Goal: Transaction & Acquisition: Purchase product/service

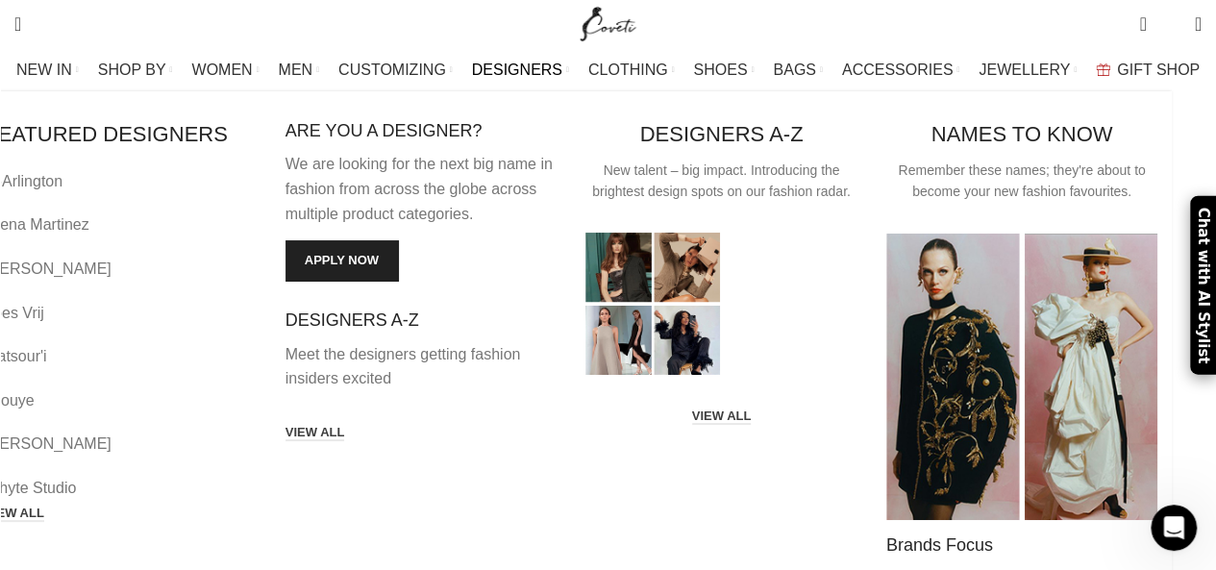
click at [544, 66] on span "DESIGNERS" at bounding box center [517, 70] width 90 height 18
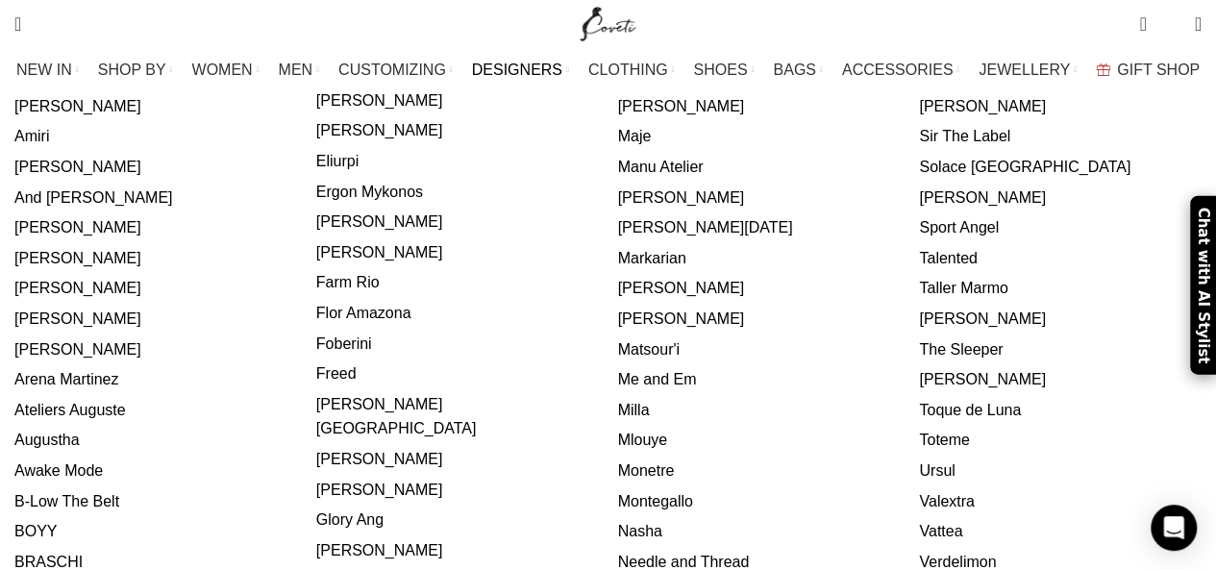
scroll to position [192, 0]
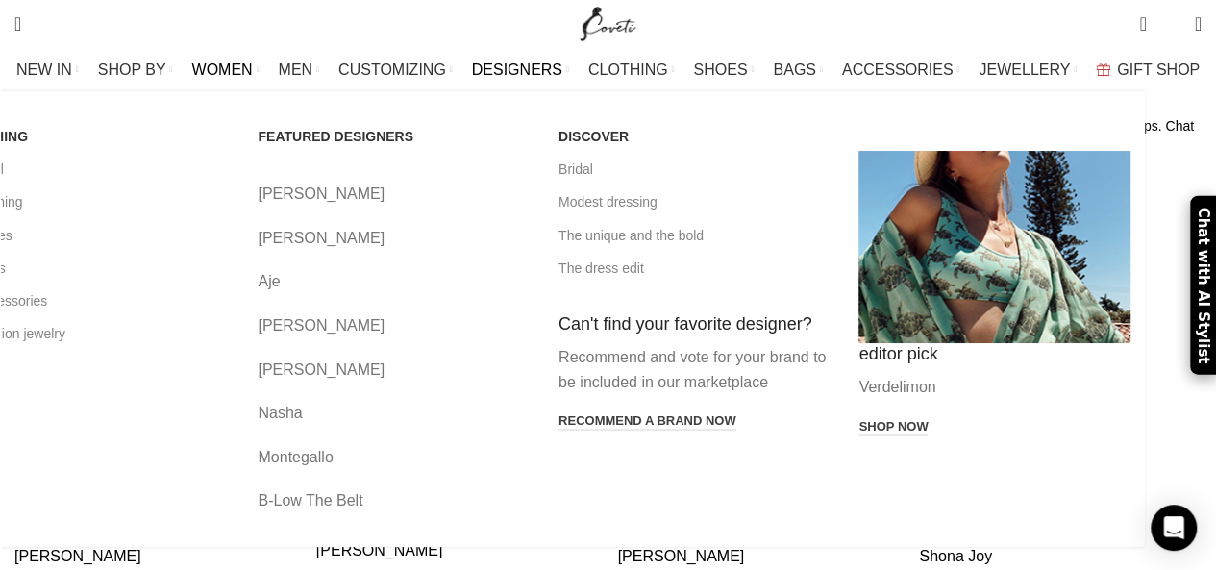
click at [253, 66] on span "WOMEN" at bounding box center [222, 70] width 61 height 18
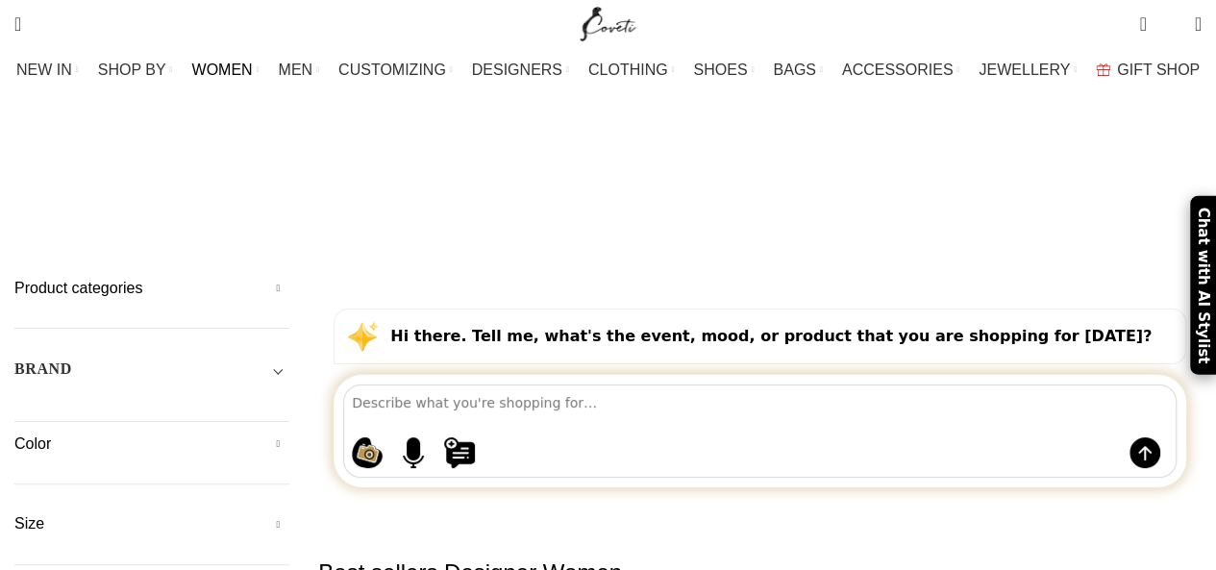
click at [285, 278] on h5 "Product categories" at bounding box center [151, 288] width 275 height 21
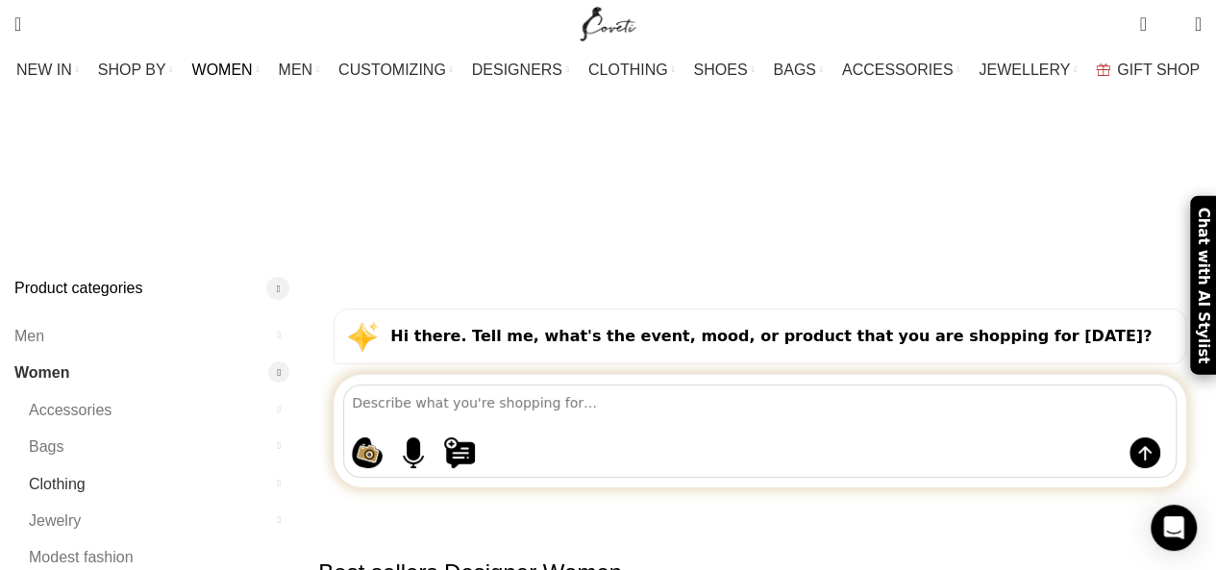
click at [74, 466] on link "Clothing" at bounding box center [147, 484] width 236 height 37
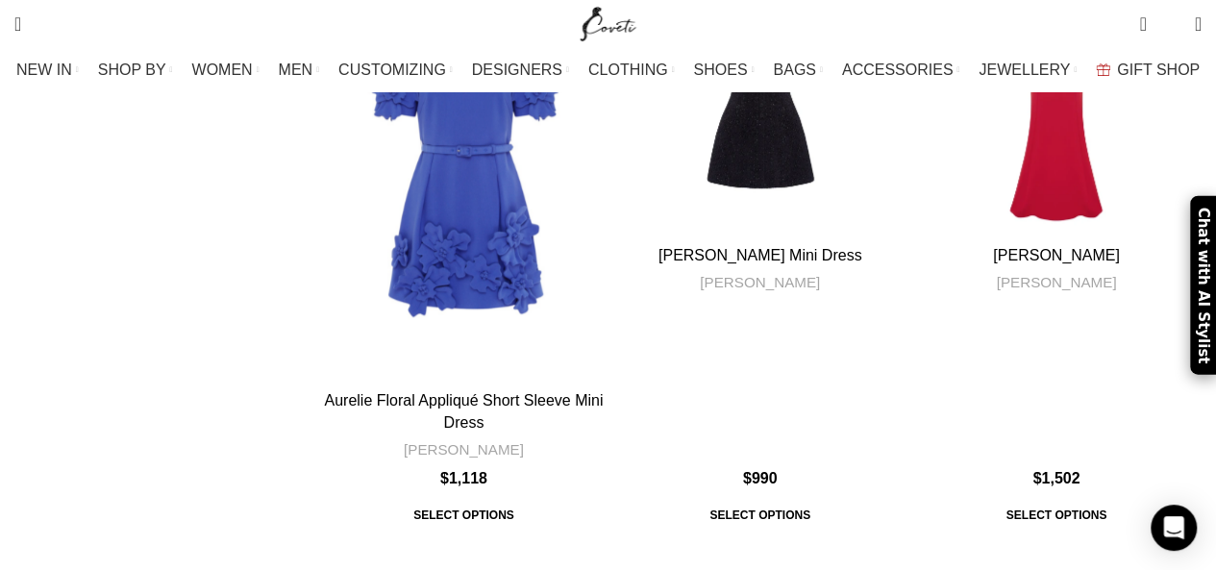
scroll to position [7786, 0]
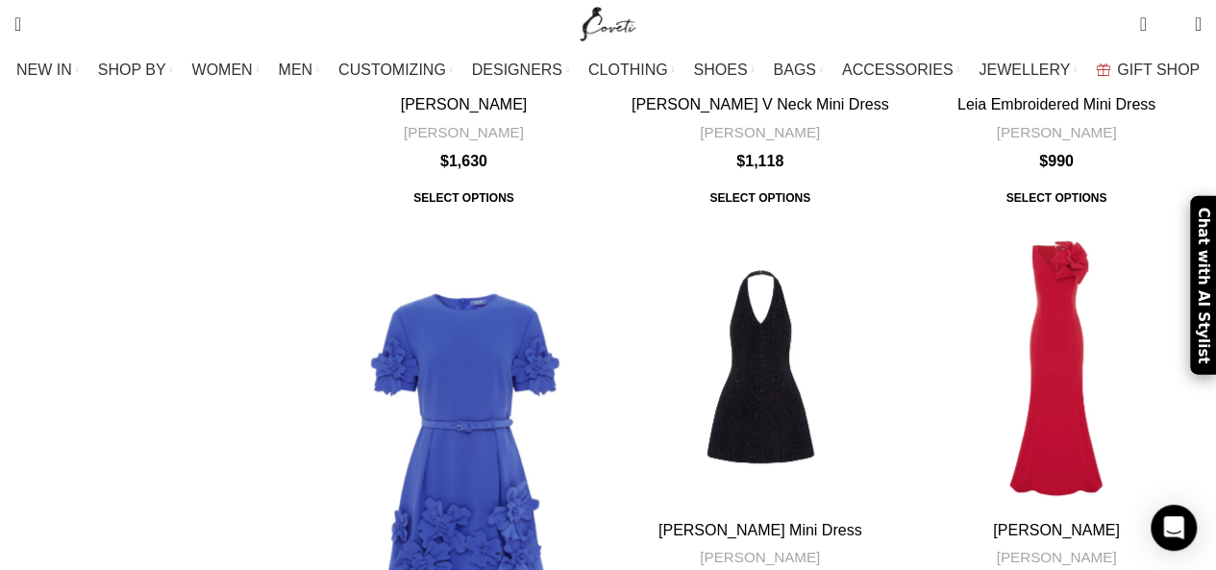
click at [615, 30] on img "Site logo" at bounding box center [608, 24] width 64 height 48
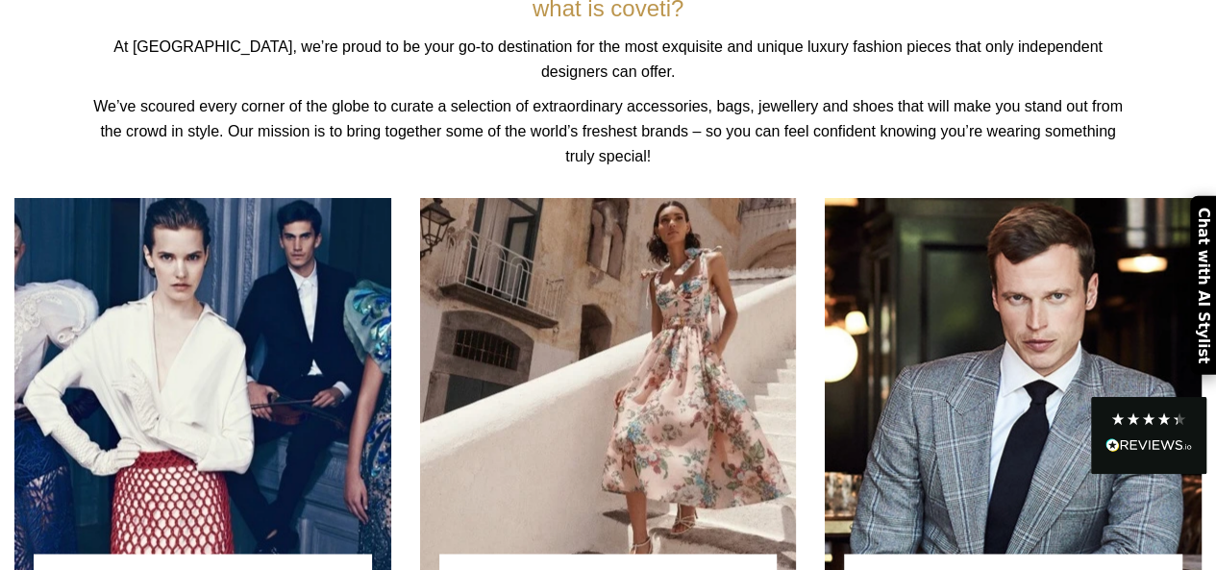
scroll to position [6330, 0]
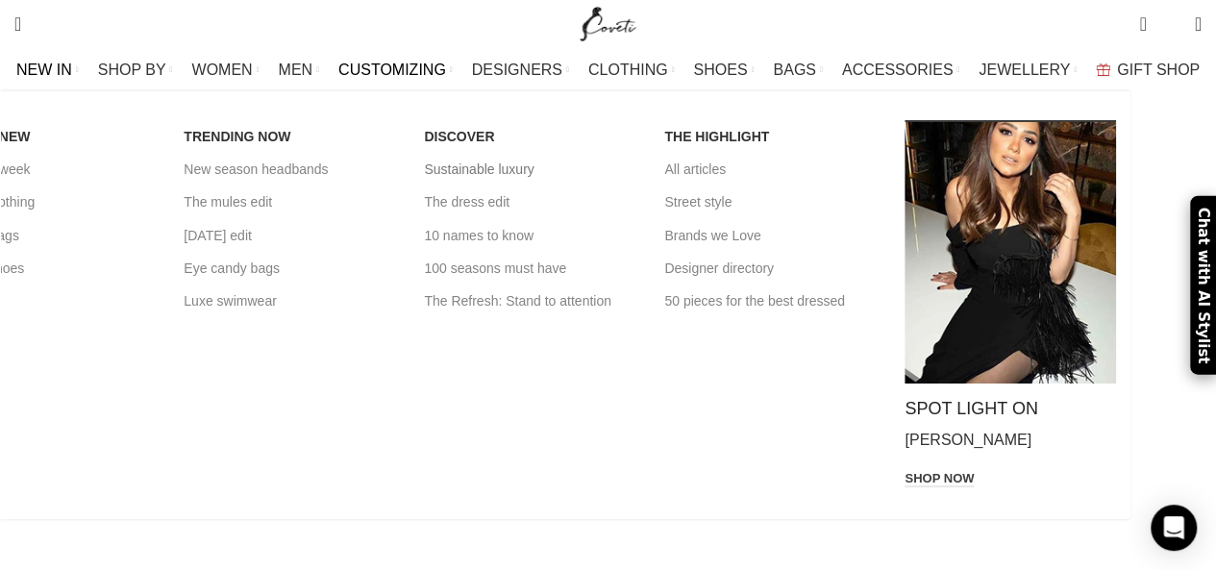
scroll to position [3076, 0]
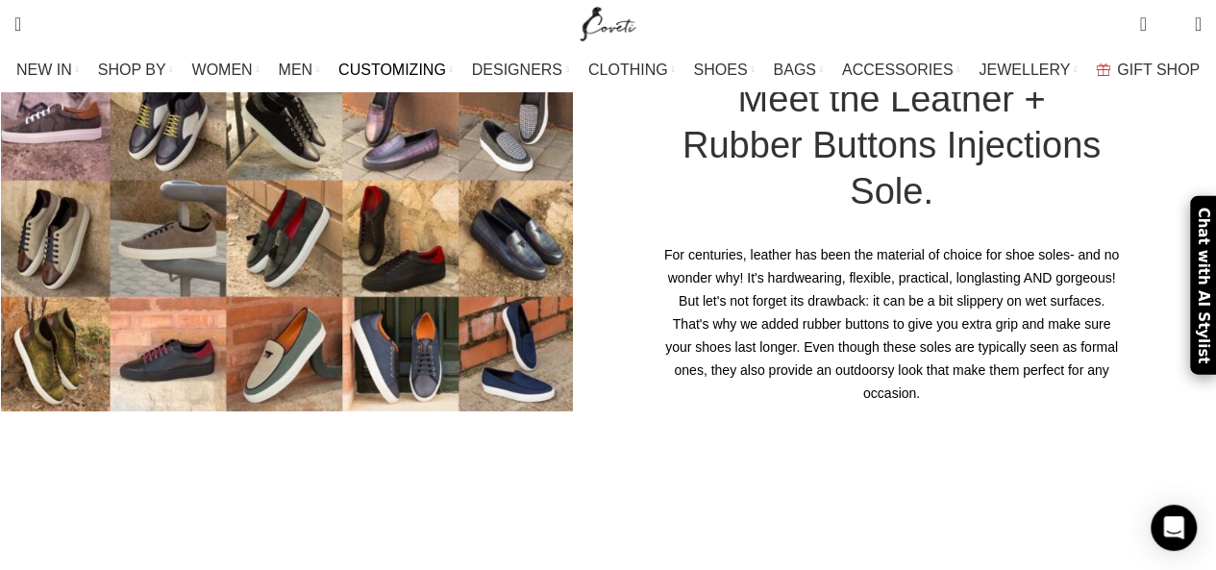
click at [603, 24] on img "Site logo" at bounding box center [608, 24] width 64 height 48
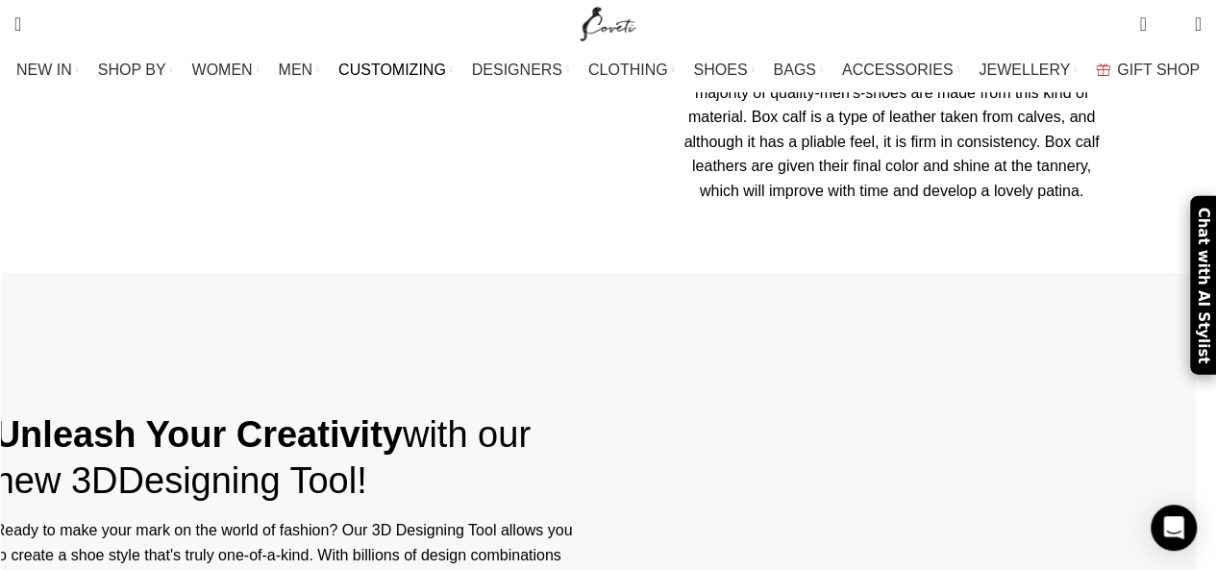
scroll to position [3749, 0]
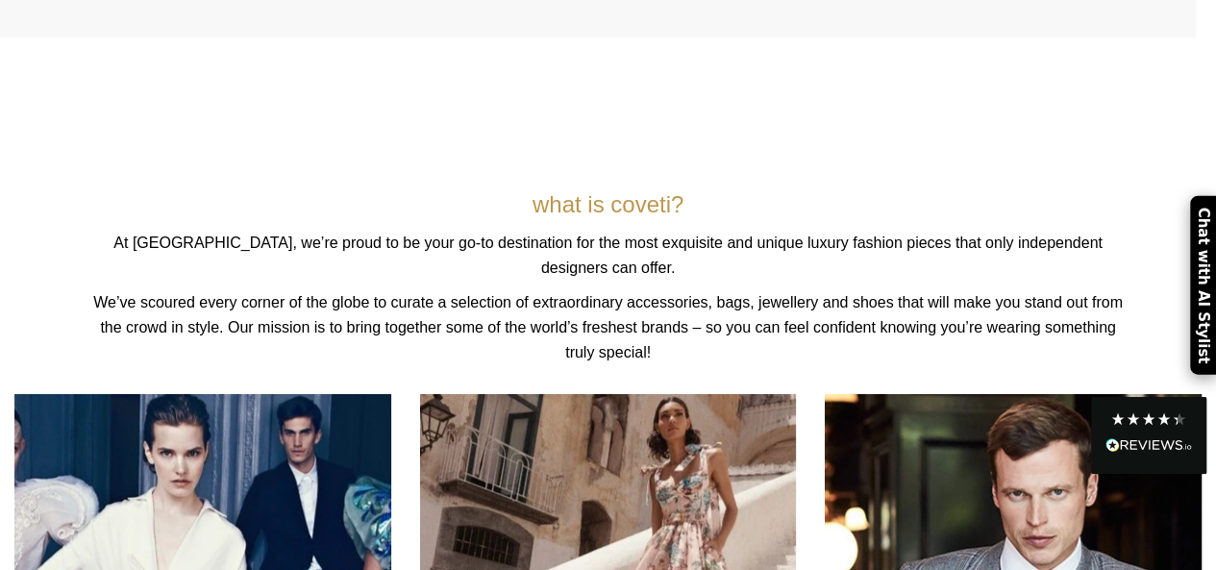
scroll to position [6134, 0]
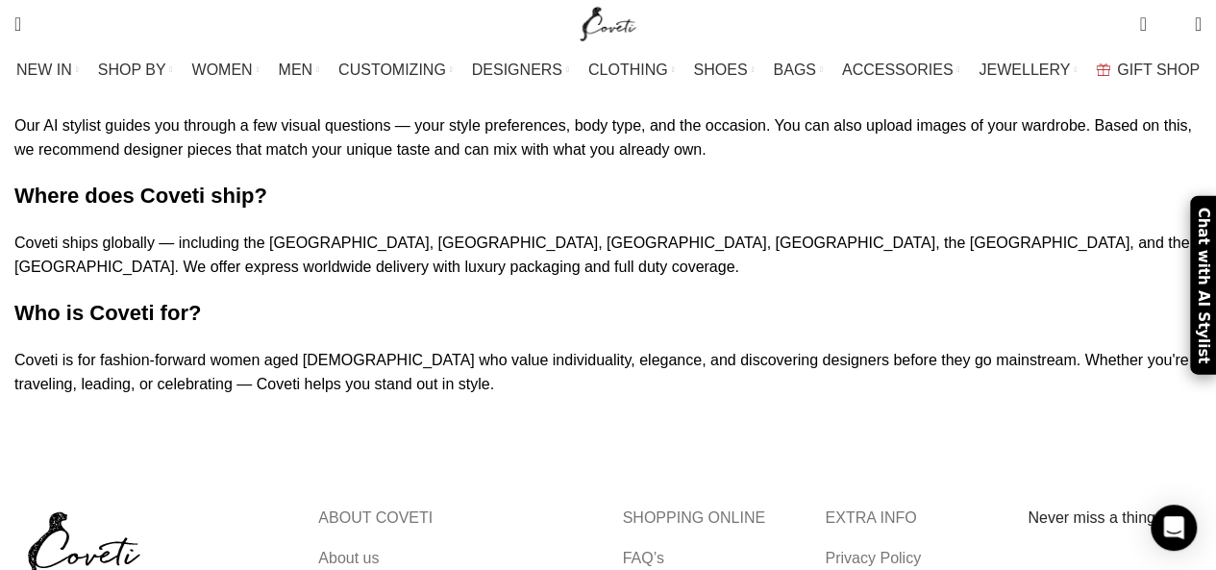
scroll to position [3076, 0]
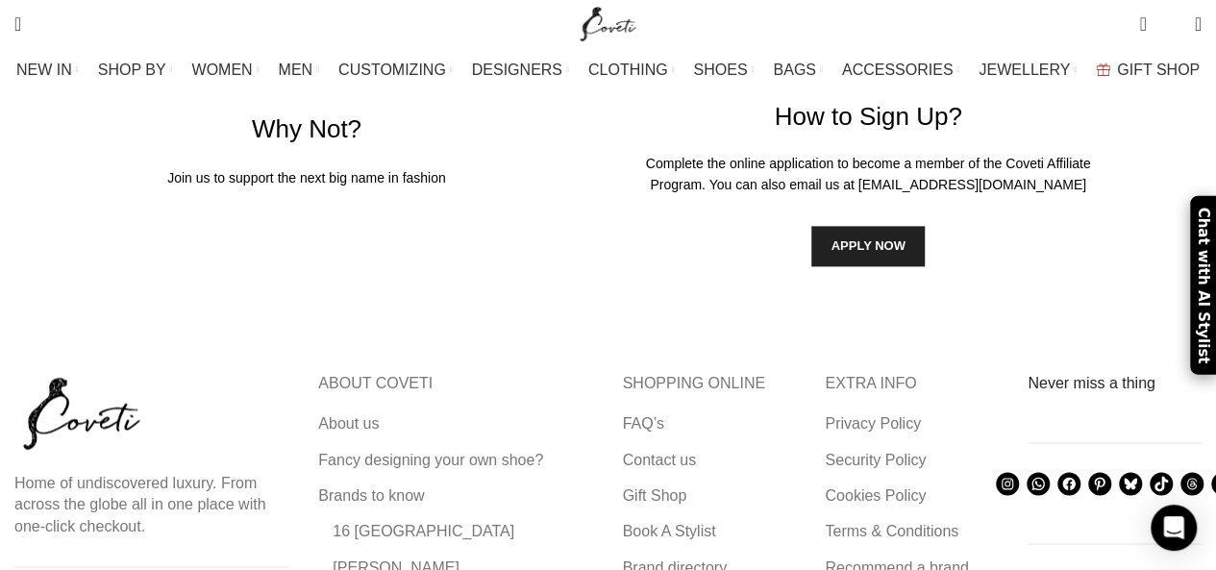
scroll to position [1153, 0]
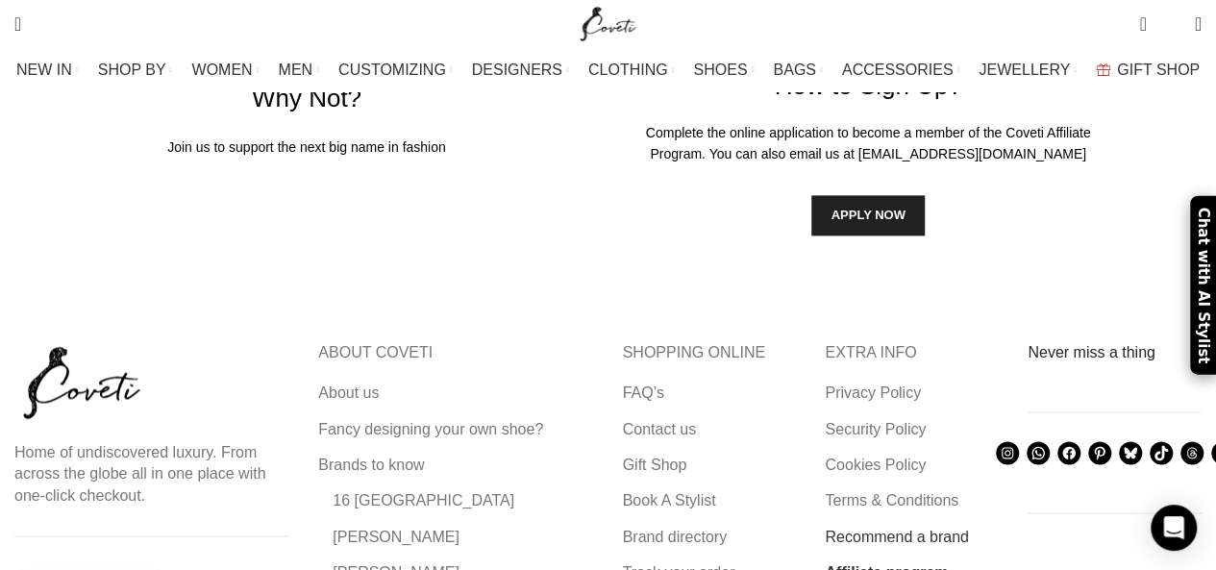
click at [851, 527] on link "Recommend a brand" at bounding box center [897, 537] width 145 height 21
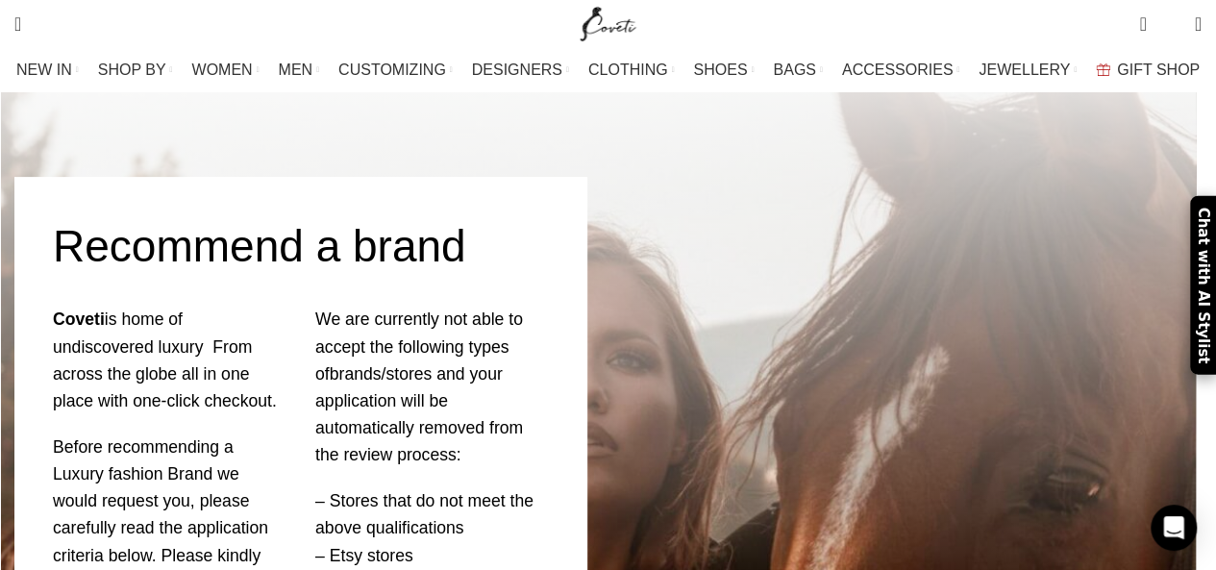
scroll to position [96, 0]
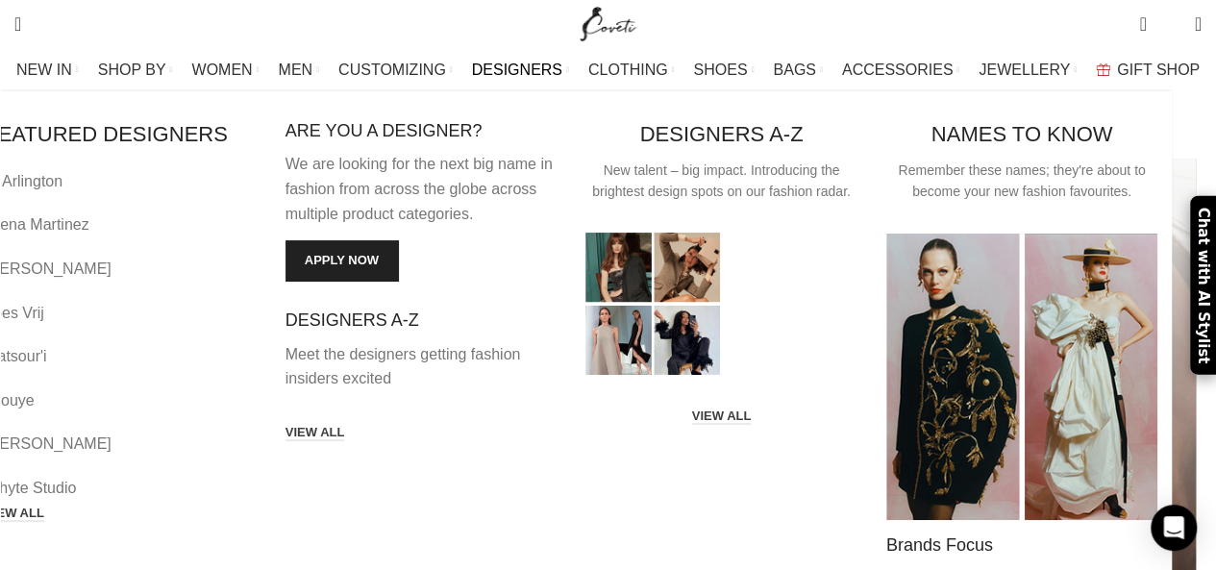
click at [445, 310] on link "Infobox link" at bounding box center [421, 351] width 272 height 82
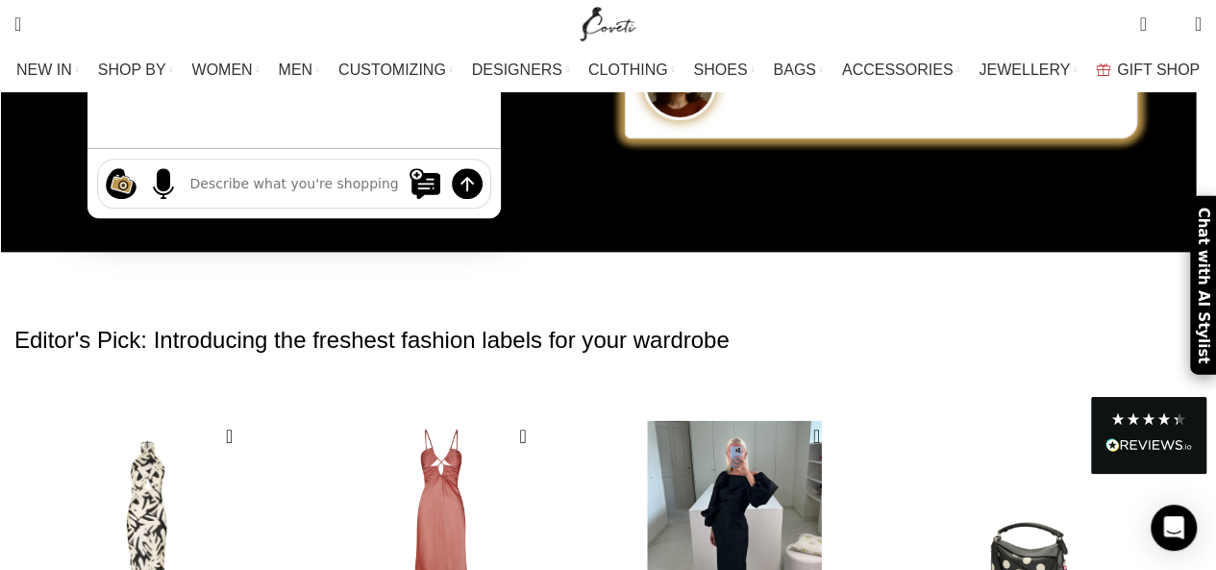
scroll to position [96, 0]
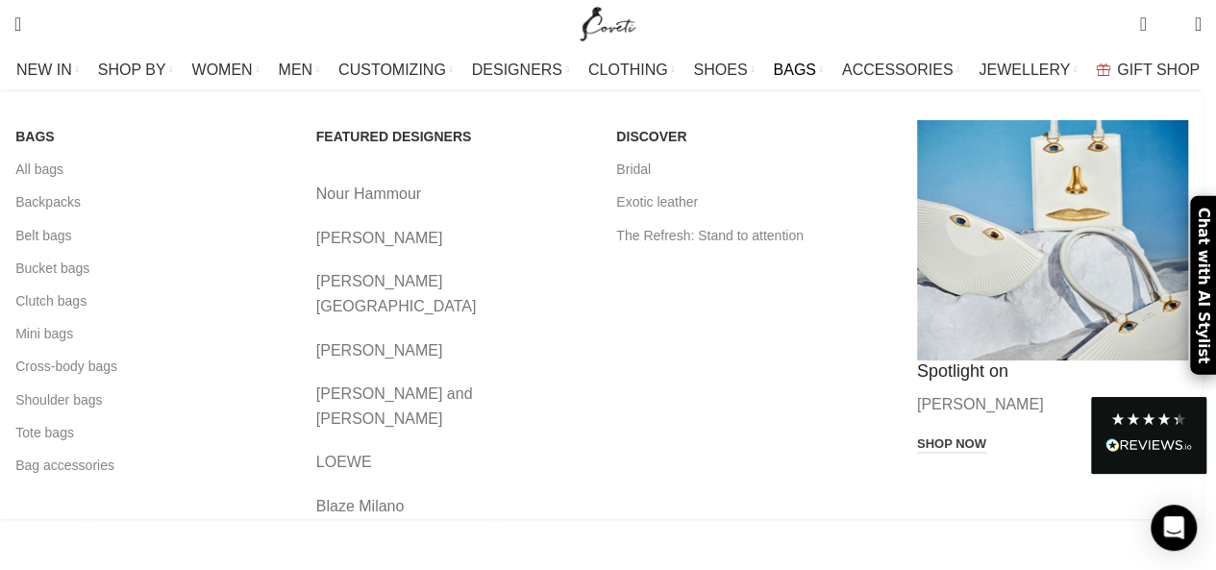
click at [784, 71] on span "BAGS" at bounding box center [794, 70] width 42 height 18
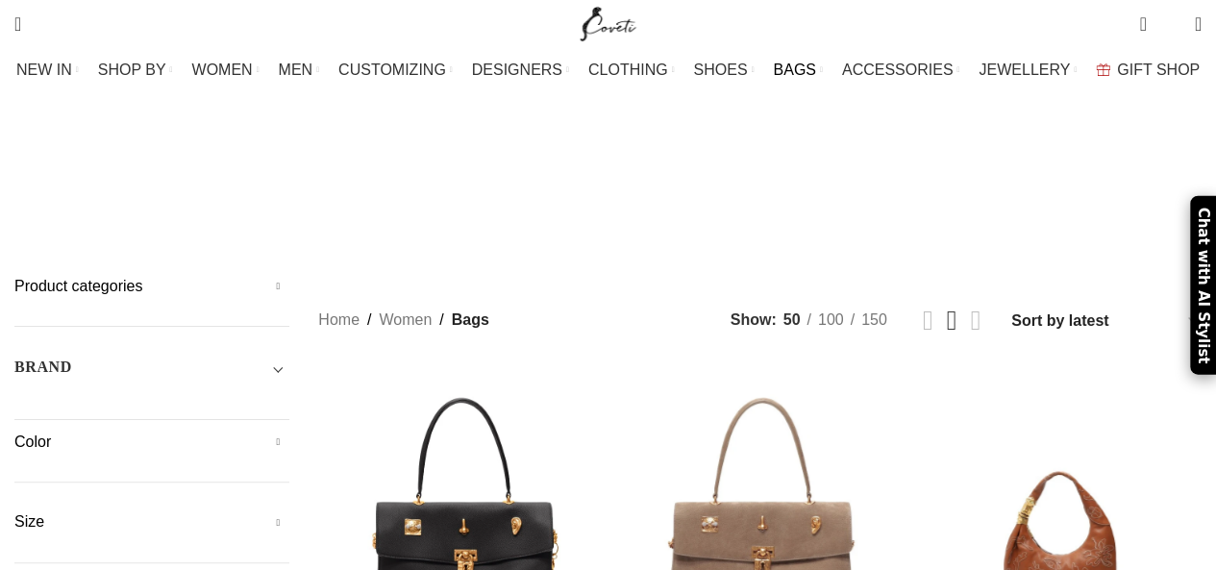
click at [280, 356] on span "Toggle filter" at bounding box center [277, 367] width 23 height 23
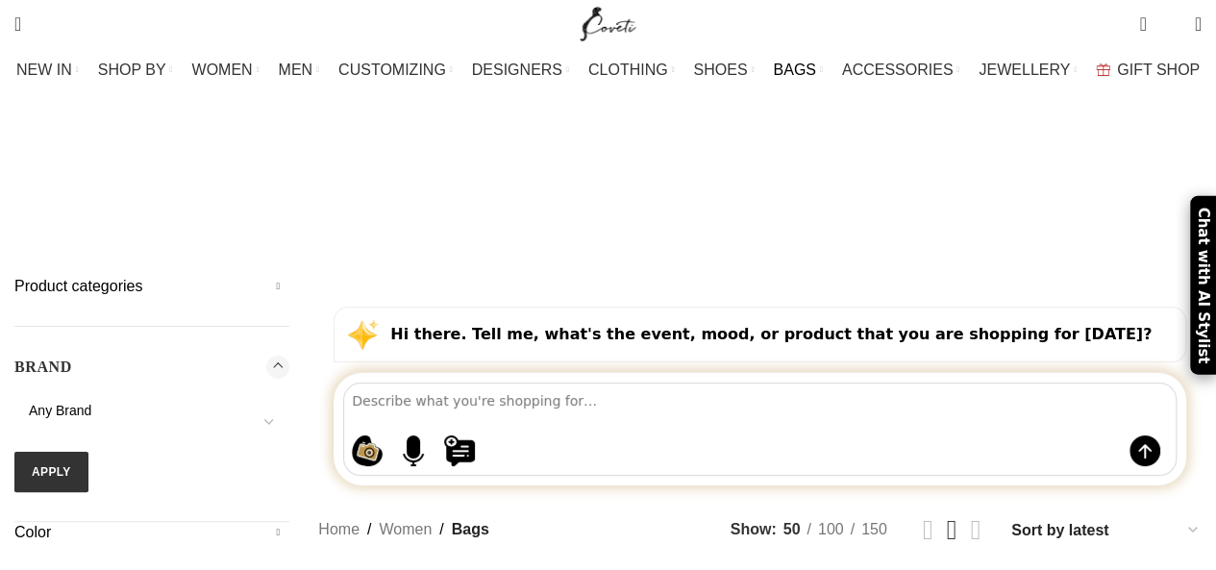
click at [217, 356] on div "BRAND" at bounding box center [151, 373] width 275 height 35
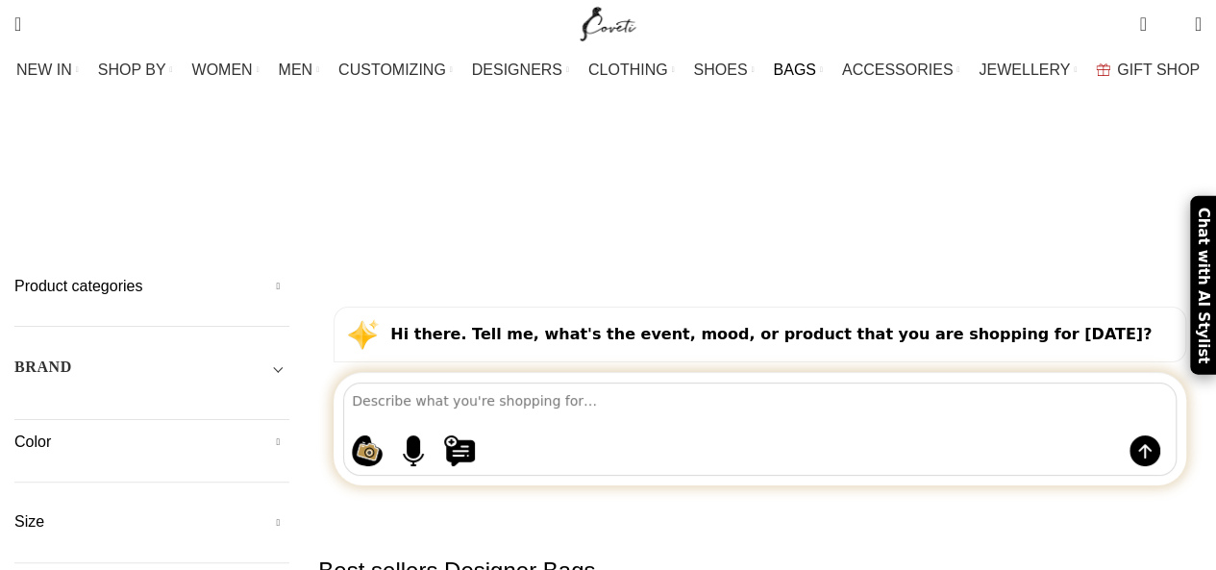
click at [264, 356] on div "BRAND" at bounding box center [151, 373] width 275 height 35
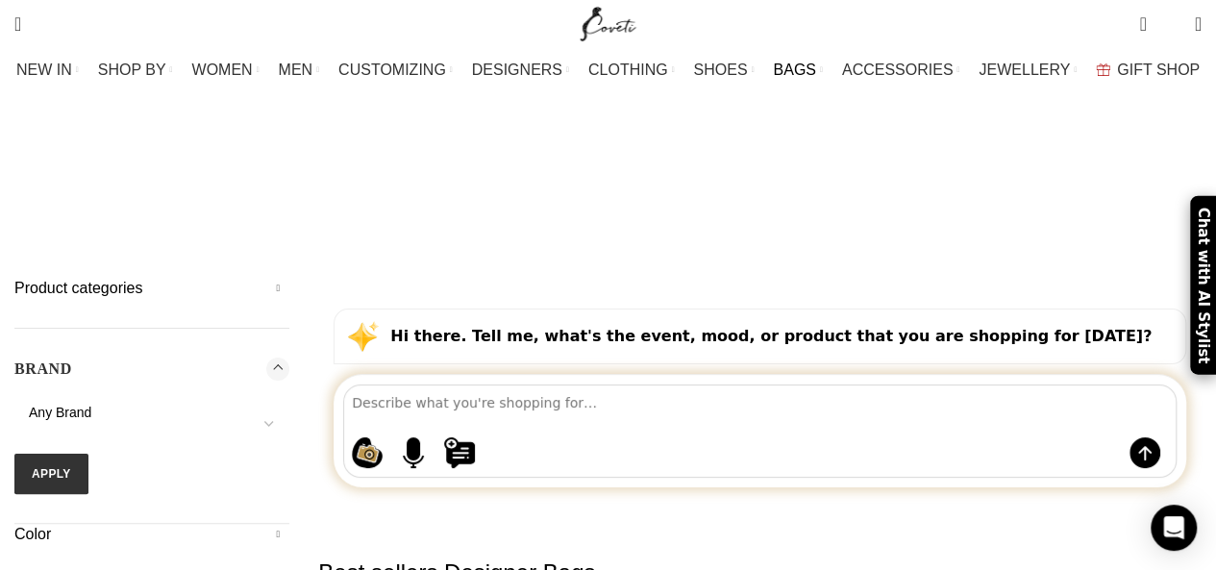
click at [269, 404] on span at bounding box center [269, 424] width 40 height 40
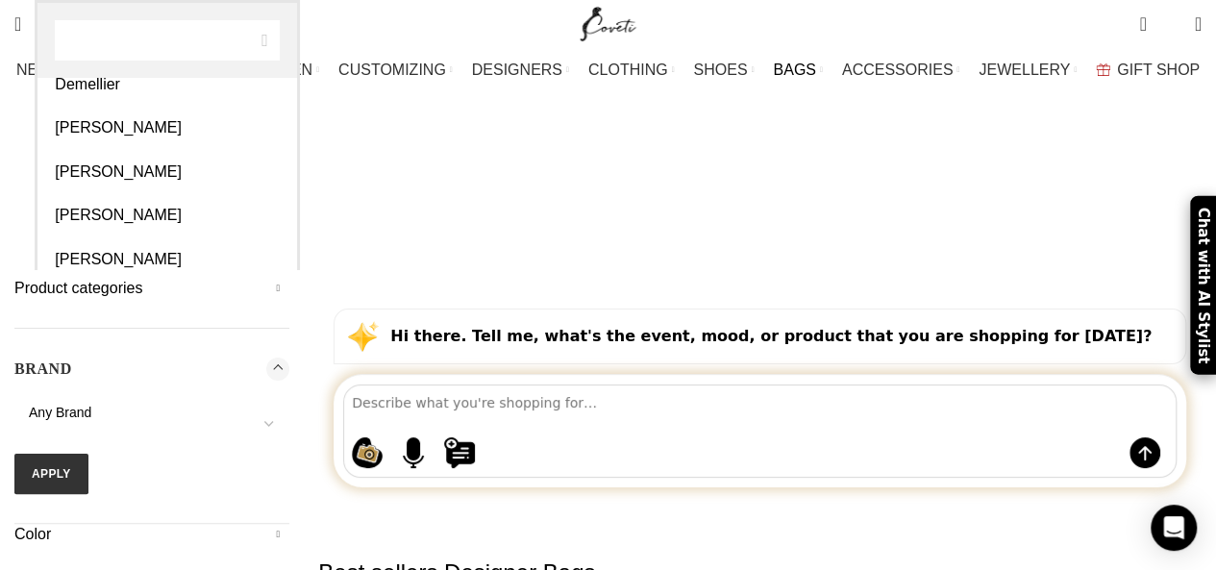
scroll to position [2019, 0]
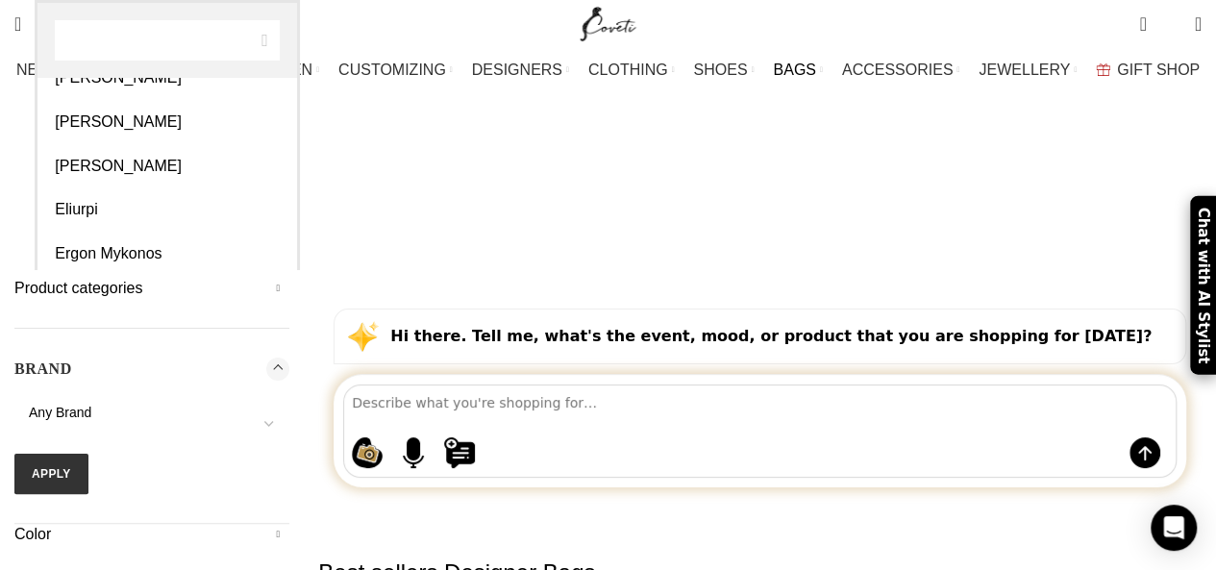
click at [217, 359] on div "BRAND 16Arlington Adam Lippes Agua By Agua Bendita Aje Alejandra De Coss Alemai…" at bounding box center [151, 441] width 275 height 166
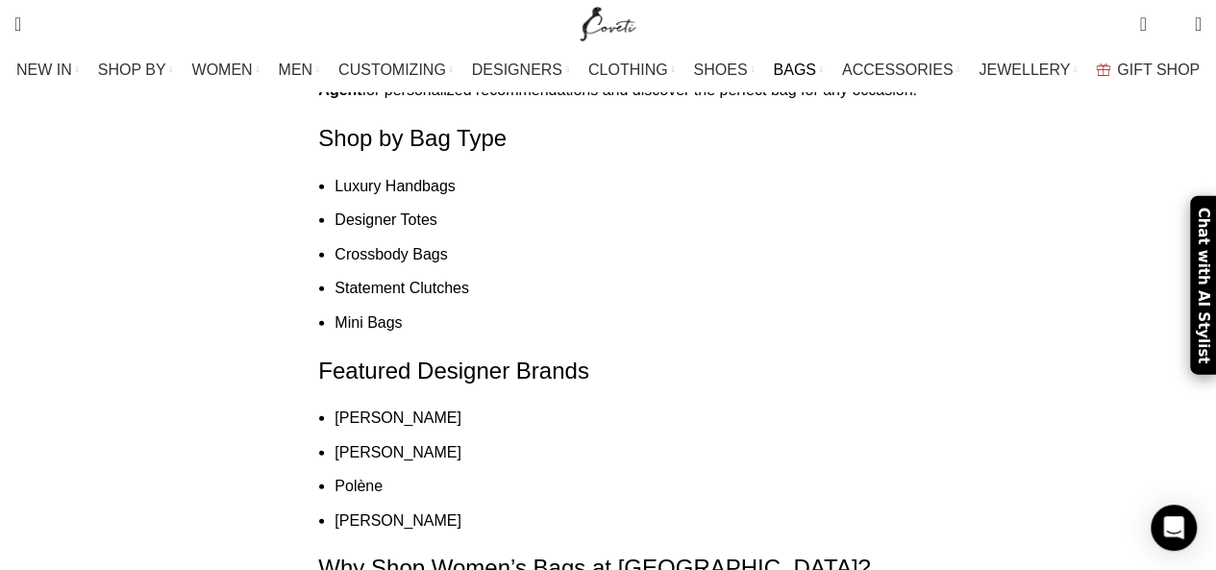
scroll to position [9588, 0]
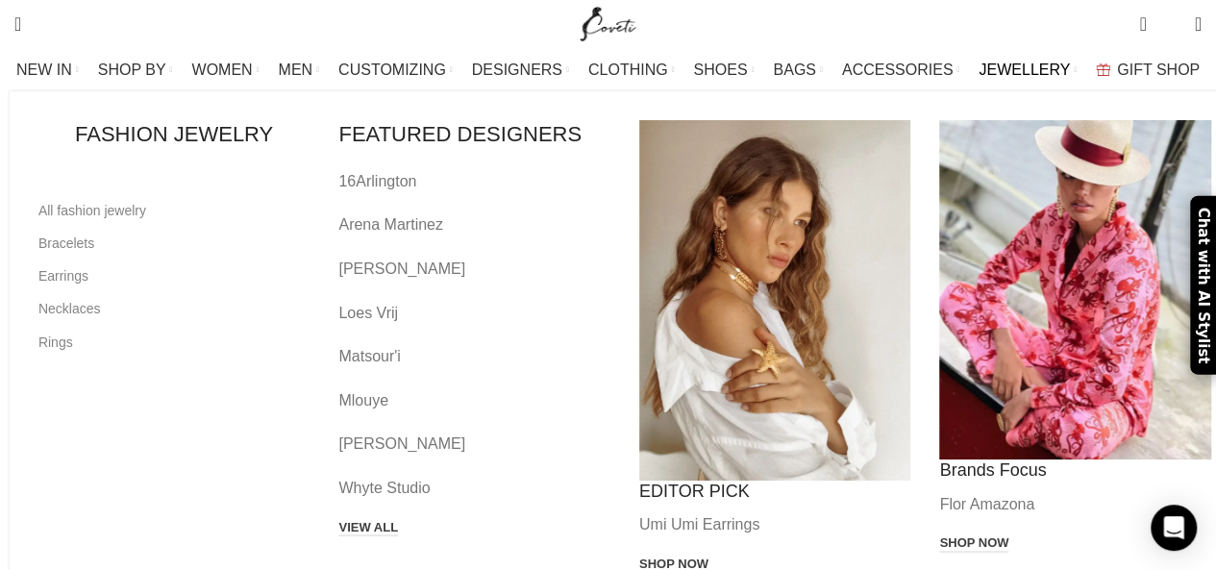
click at [997, 69] on span "JEWELLERY" at bounding box center [1023, 70] width 91 height 18
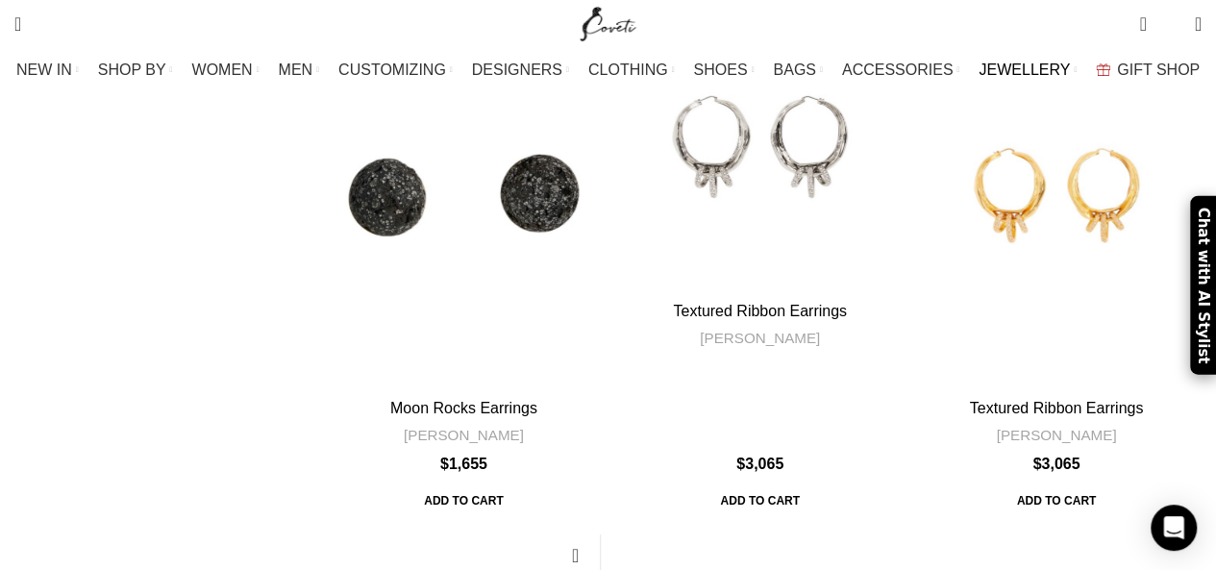
scroll to position [6440, 0]
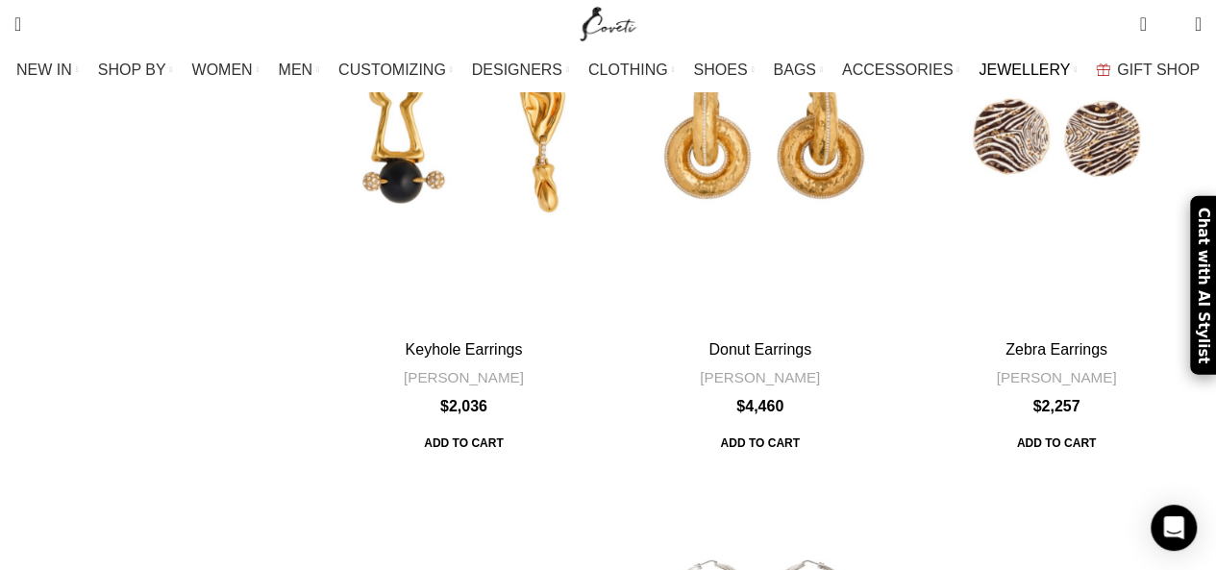
click at [590, 36] on img "Site logo" at bounding box center [608, 24] width 64 height 48
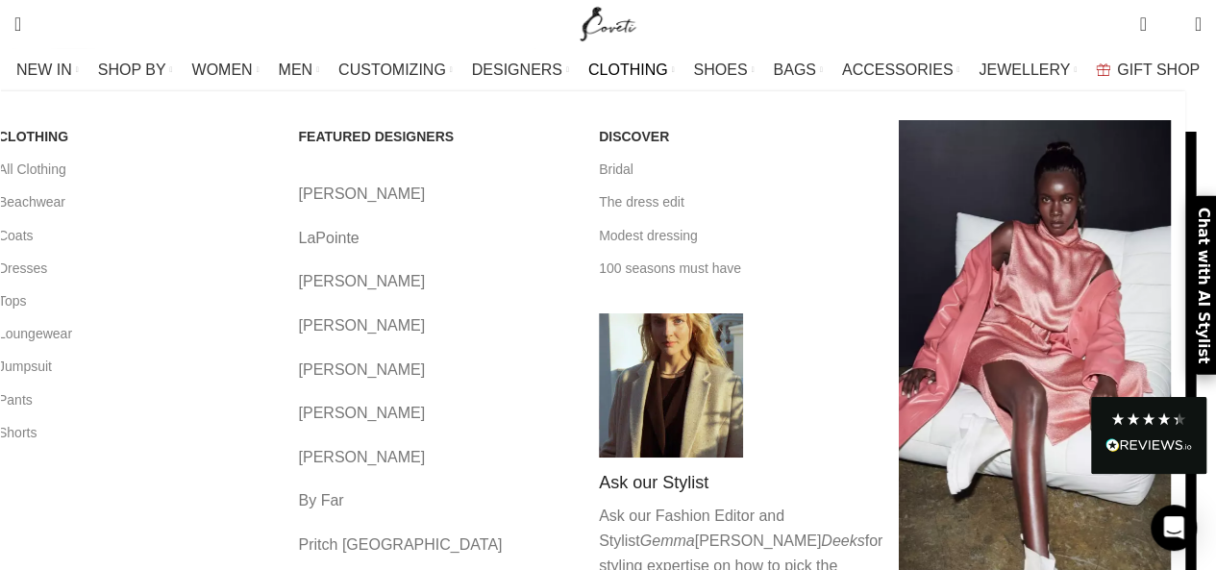
click at [613, 68] on span "CLOTHING" at bounding box center [628, 70] width 80 height 18
click at [383, 269] on link "[PERSON_NAME]" at bounding box center [434, 281] width 272 height 25
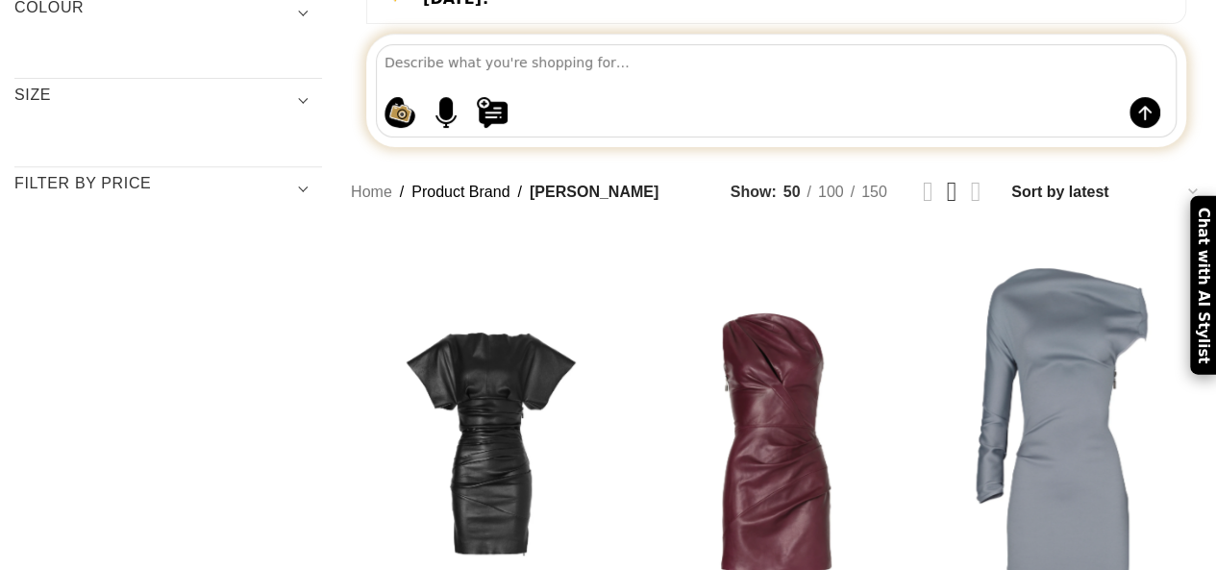
scroll to position [384, 0]
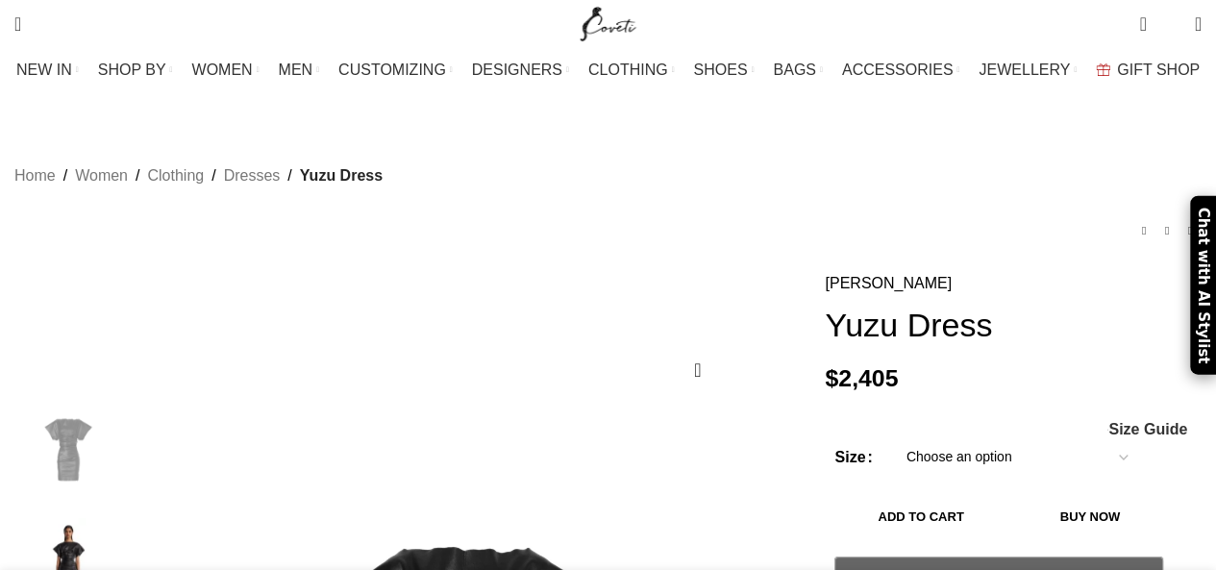
drag, startPoint x: 890, startPoint y: 349, endPoint x: 875, endPoint y: 349, distance: 15.4
click at [890, 364] on p "$ 2,405" at bounding box center [1013, 378] width 377 height 29
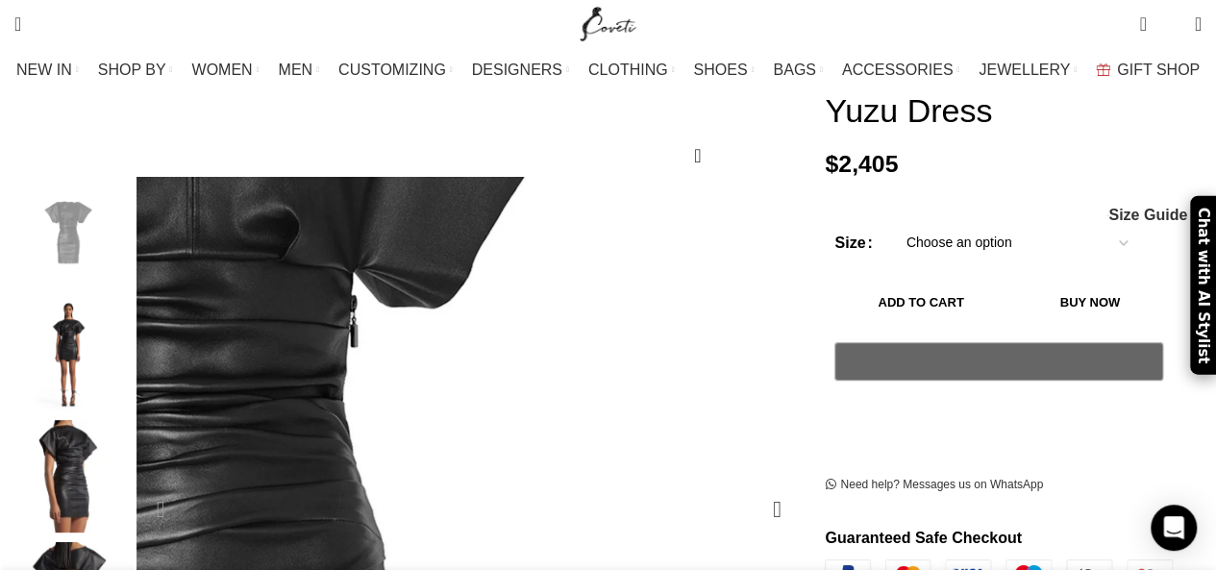
scroll to position [192, 0]
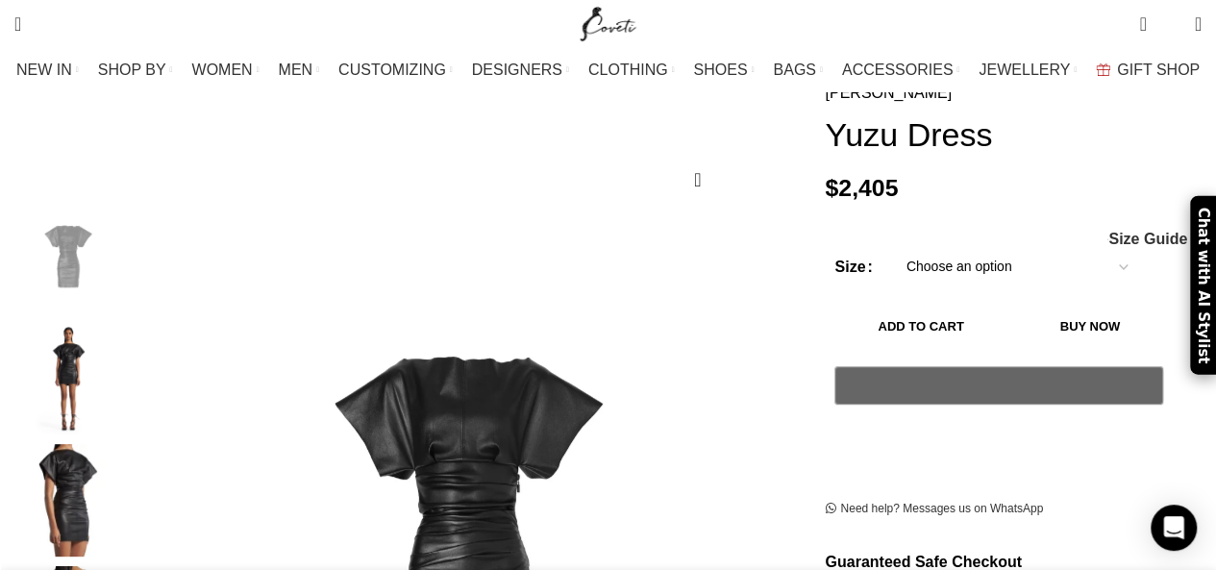
click at [942, 247] on select "Choose an option 4 UK 6 UK 8 UK 10 UK 12 UK 14 UK 16 UK" at bounding box center [1017, 267] width 250 height 40
click at [892, 247] on select "Choose an option 4 UK 6 UK 8 UK 10 UK 12 UK 14 UK 16 UK" at bounding box center [1017, 267] width 250 height 40
select select "8-uk"
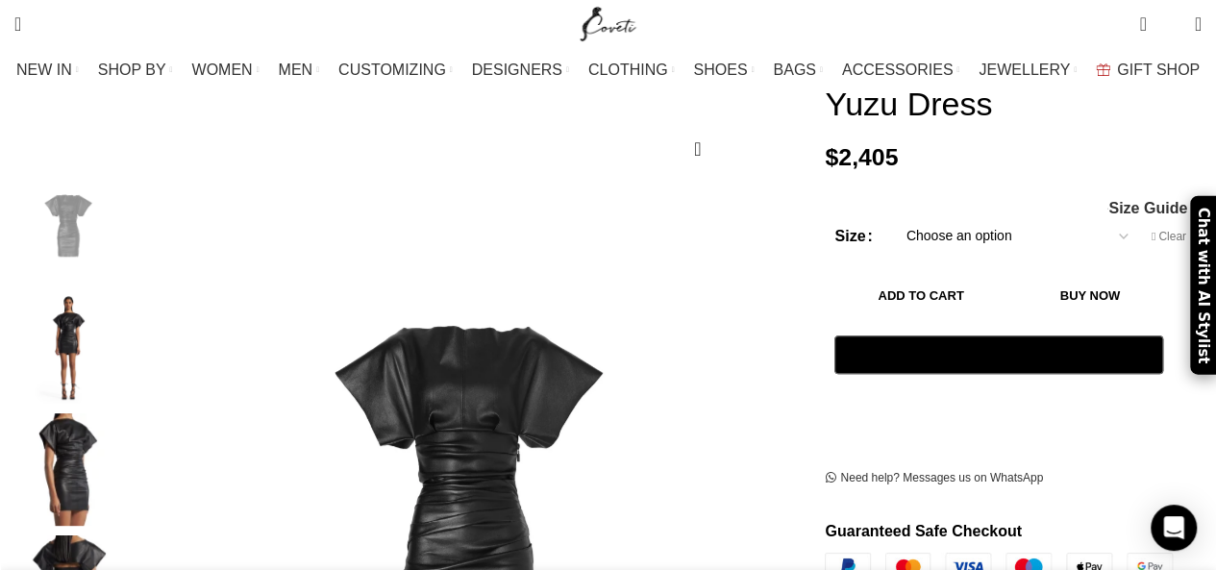
scroll to position [0, 405]
click at [961, 276] on button "Add to cart" at bounding box center [920, 296] width 172 height 40
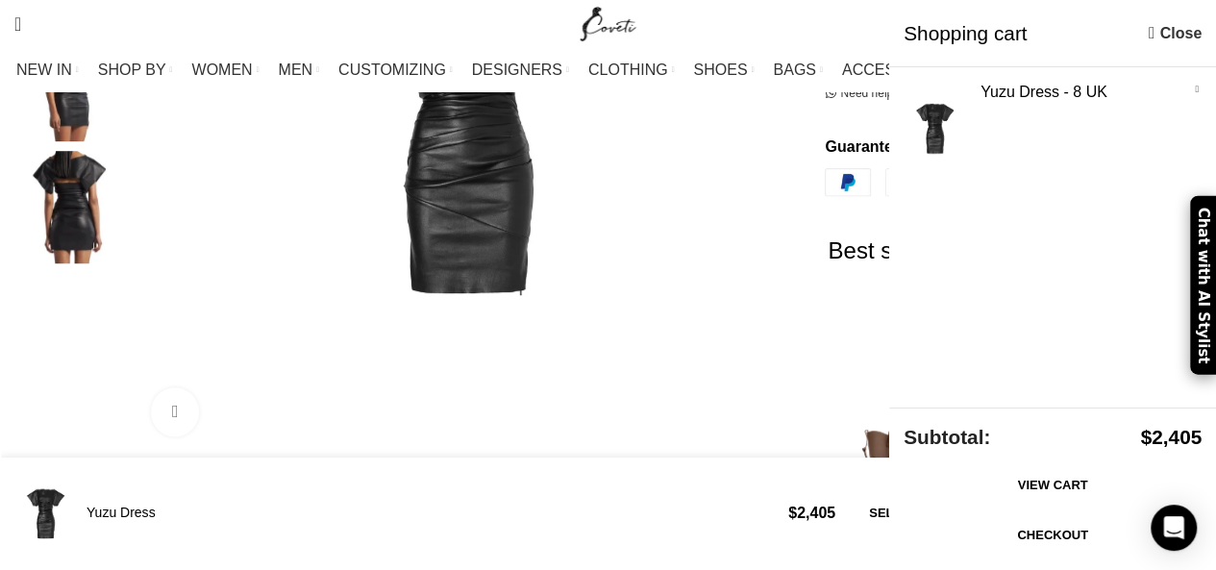
scroll to position [0, 607]
click at [1055, 484] on link "View cart" at bounding box center [1053, 485] width 298 height 40
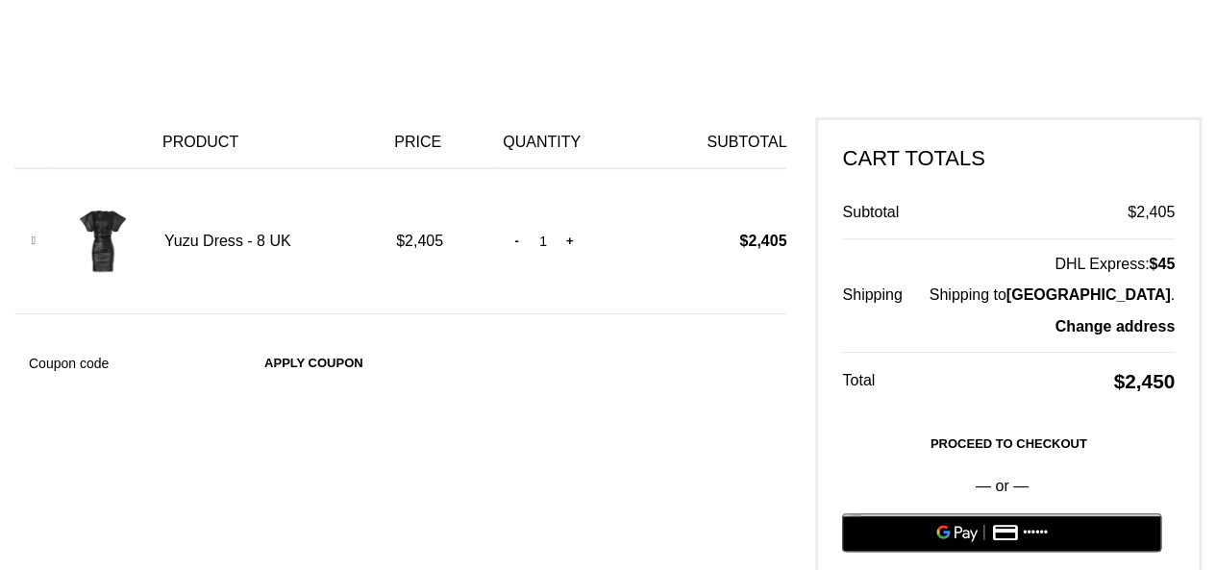
scroll to position [384, 0]
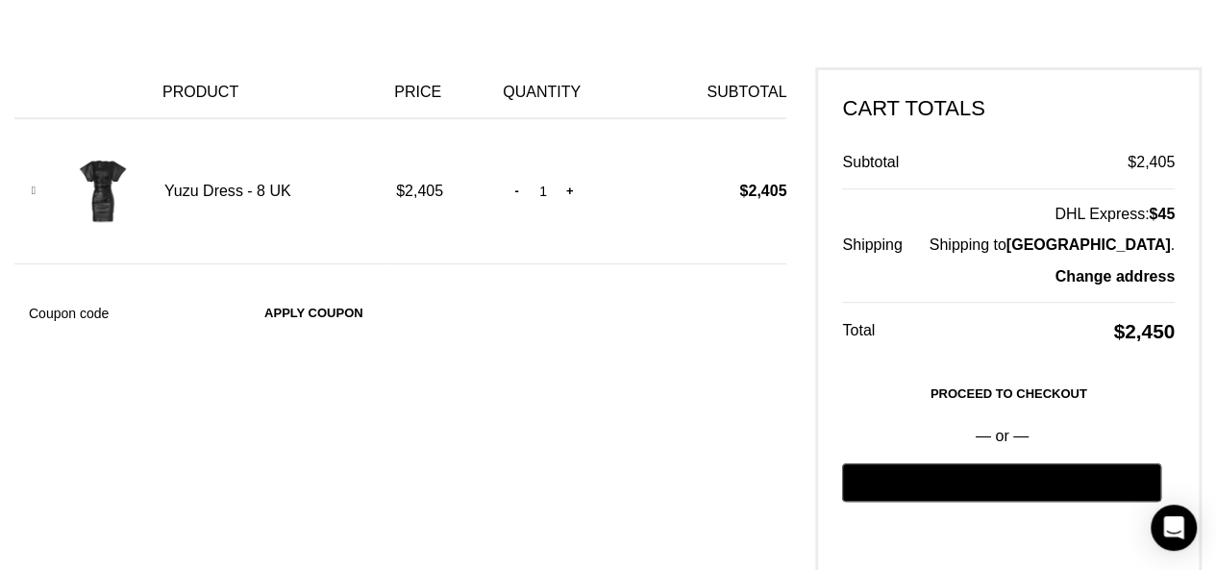
click at [755, 183] on bdi "$ 2,405" at bounding box center [762, 191] width 47 height 16
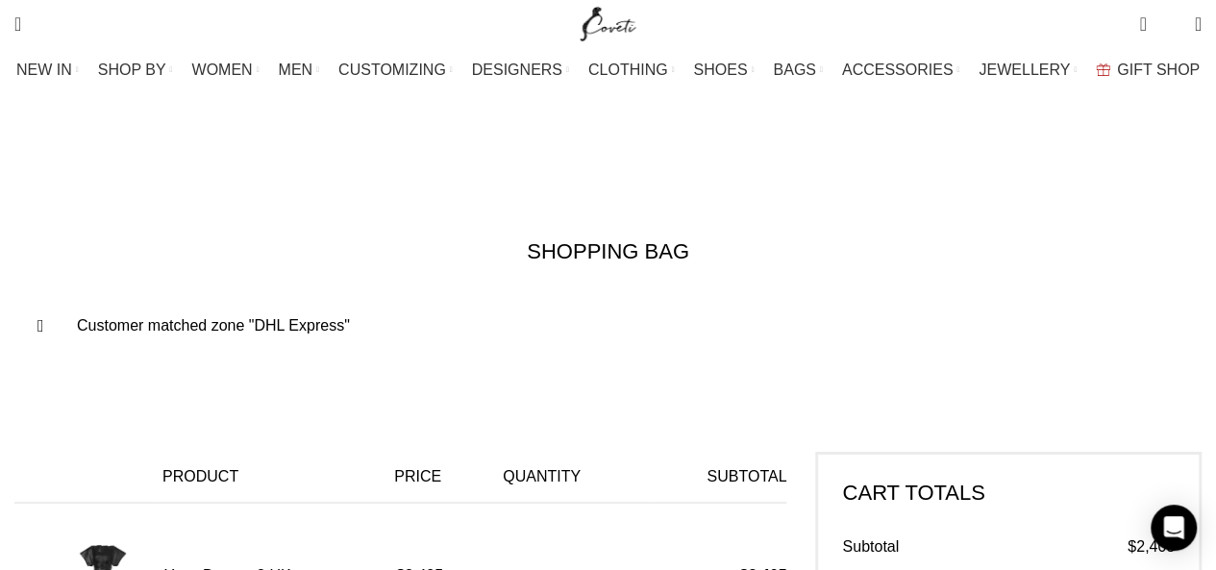
scroll to position [0, 202]
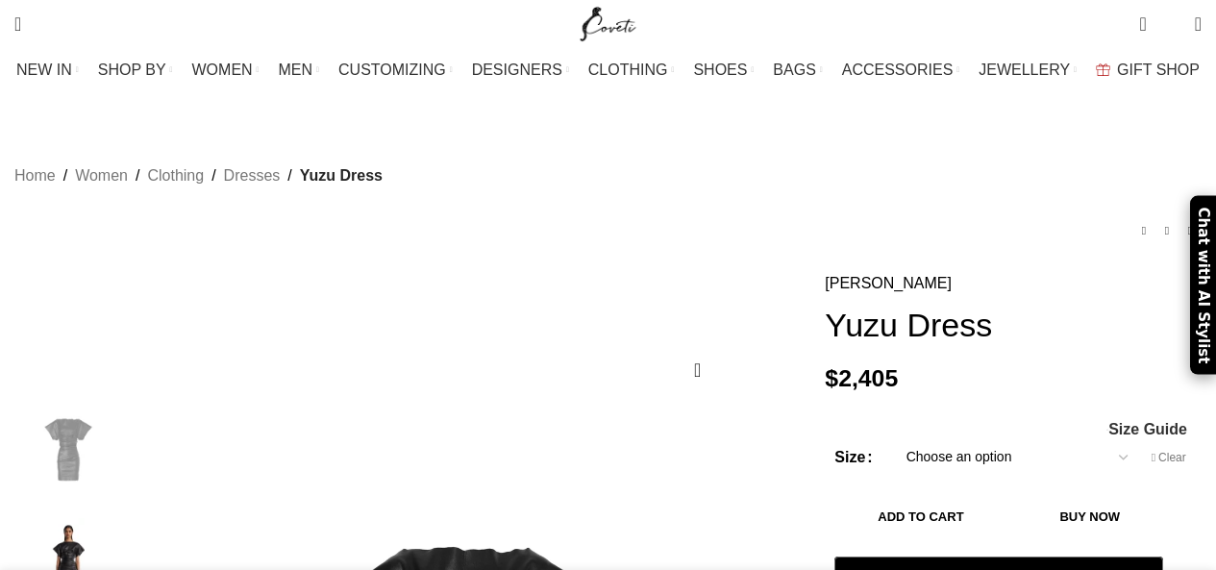
select select "8-[GEOGRAPHIC_DATA]"
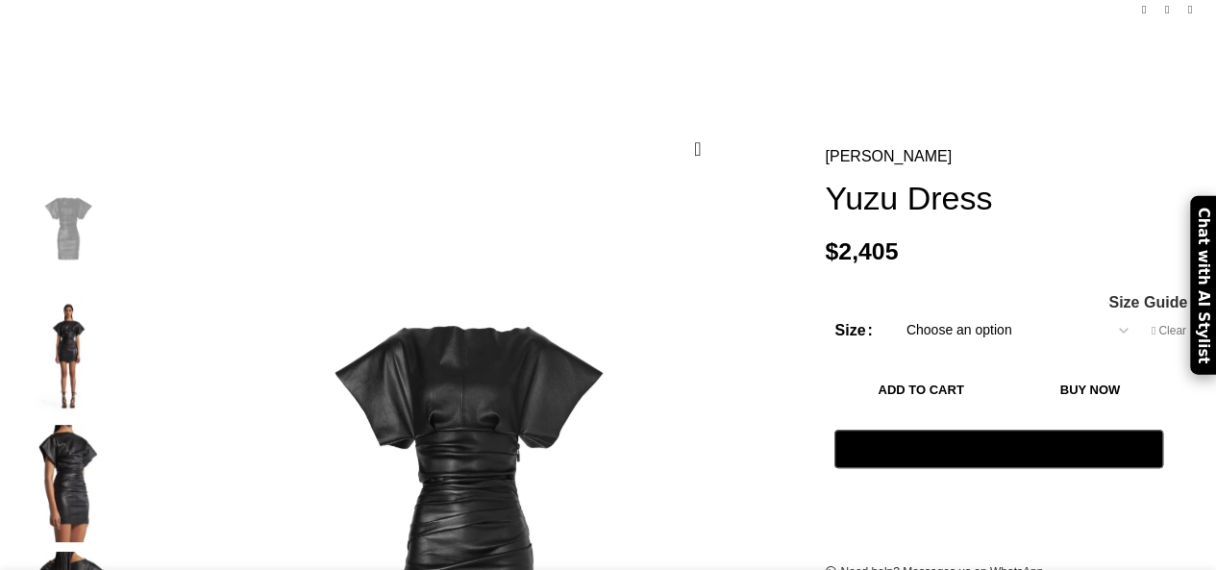
click at [848, 245] on bdi "$ 2,405" at bounding box center [861, 250] width 73 height 26
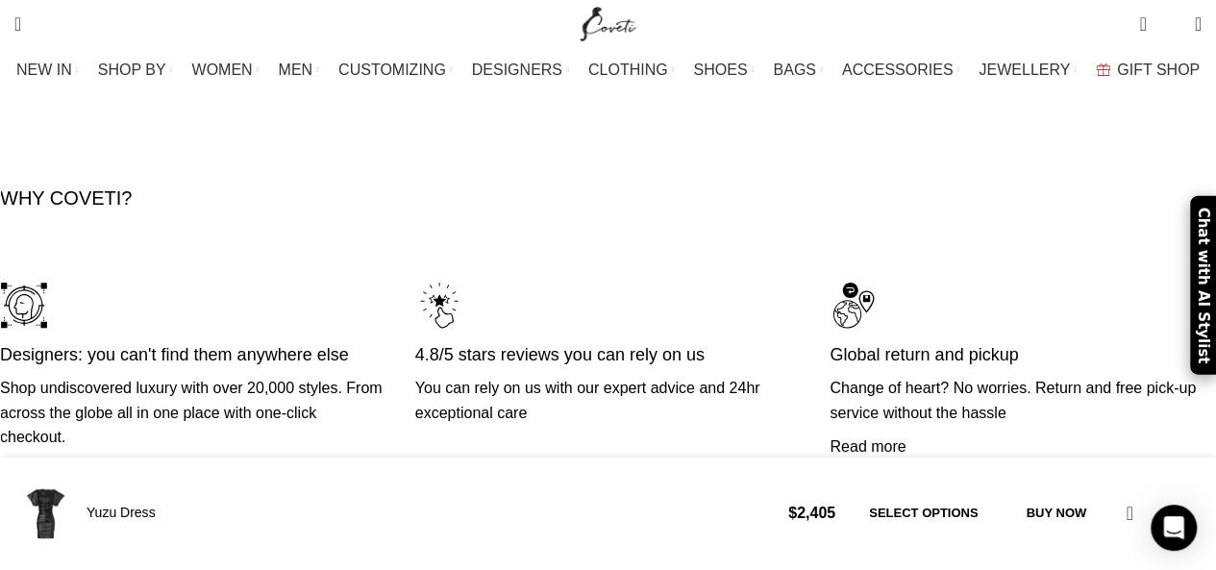
scroll to position [6277, 0]
click at [997, 522] on link "Select options" at bounding box center [923, 513] width 147 height 40
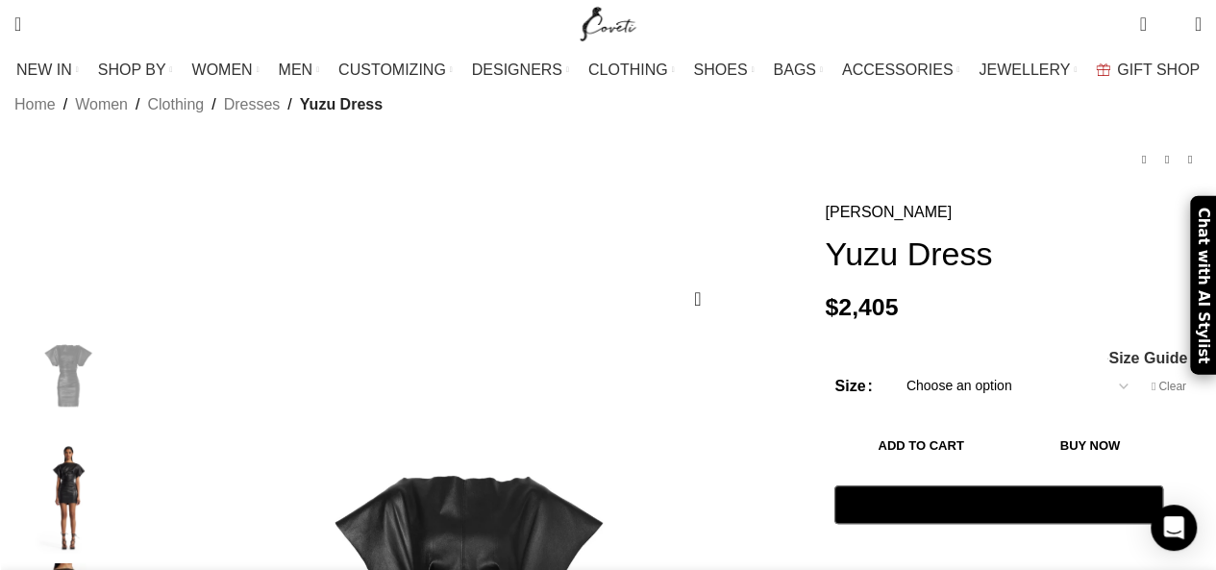
scroll to position [0, 607]
click at [837, 294] on bdi "$ 2,405" at bounding box center [861, 307] width 73 height 26
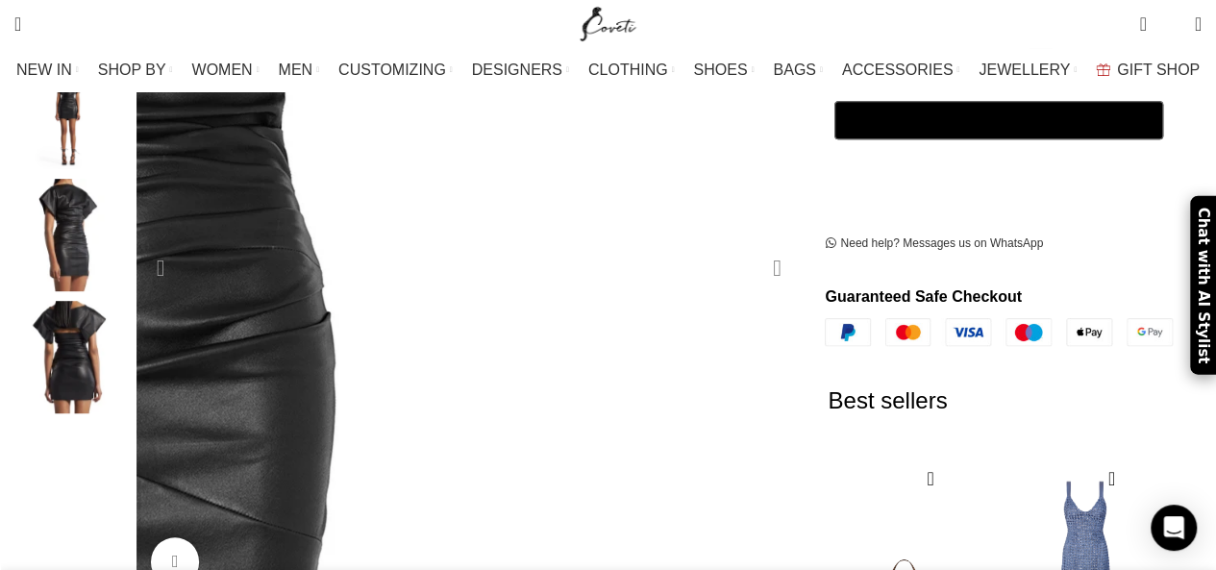
scroll to position [265, 0]
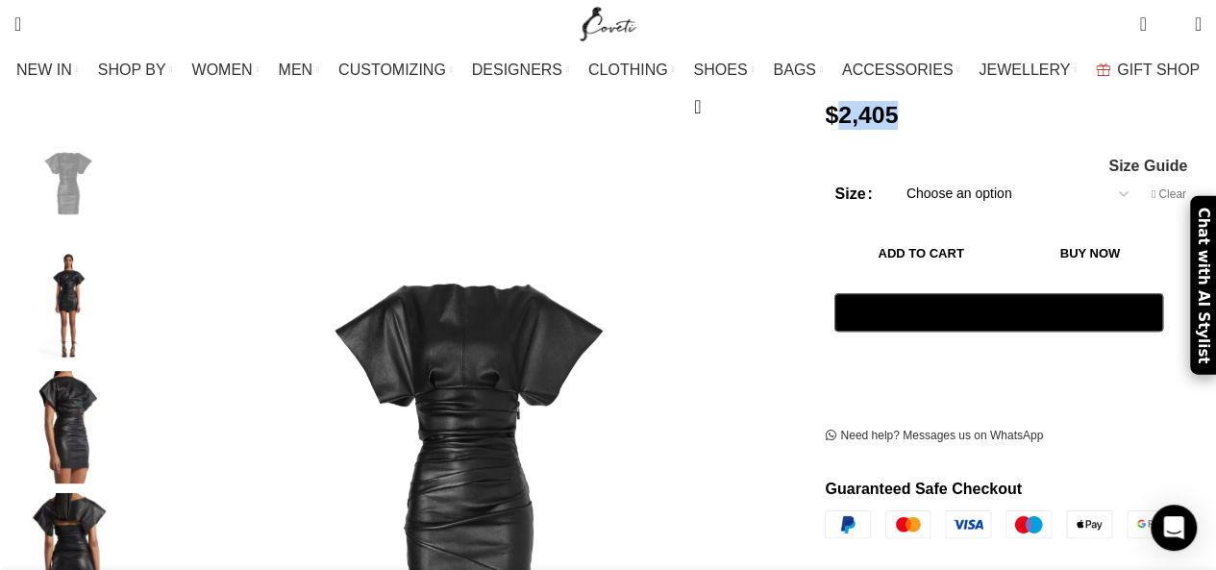
click at [994, 234] on button "Add to cart" at bounding box center [920, 254] width 172 height 40
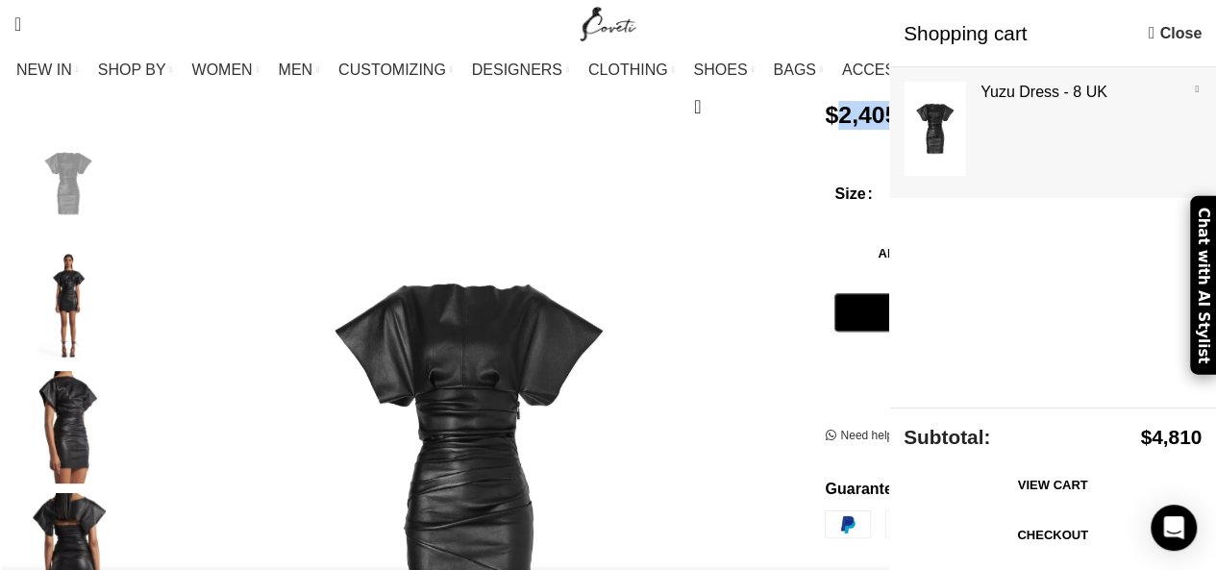
scroll to position [0, 809]
click at [1040, 483] on link "View cart" at bounding box center [1053, 485] width 298 height 40
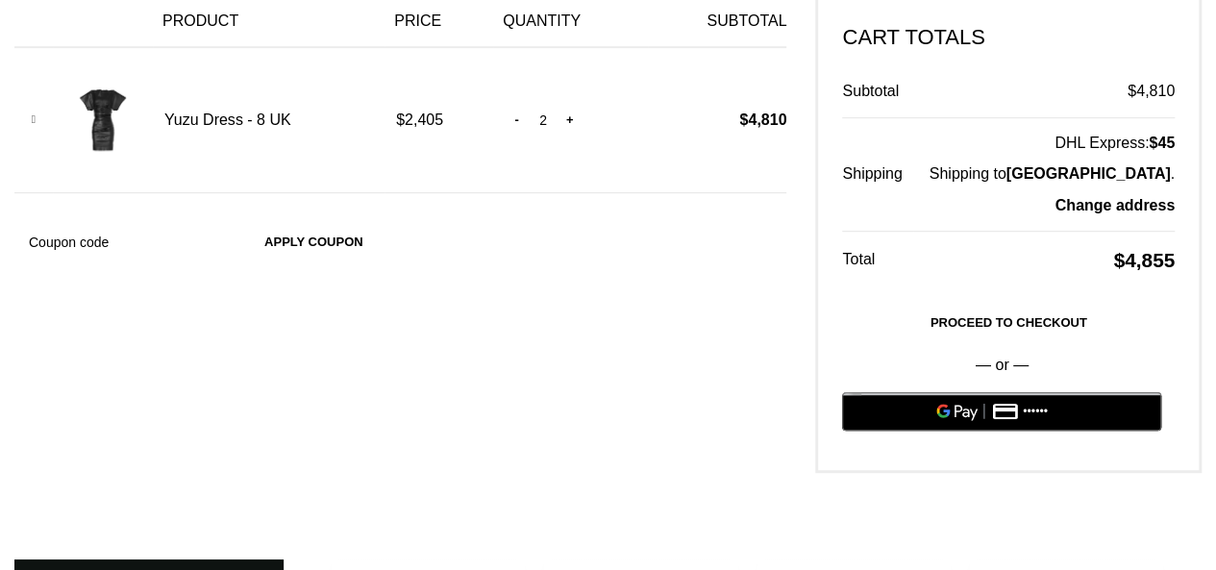
scroll to position [481, 0]
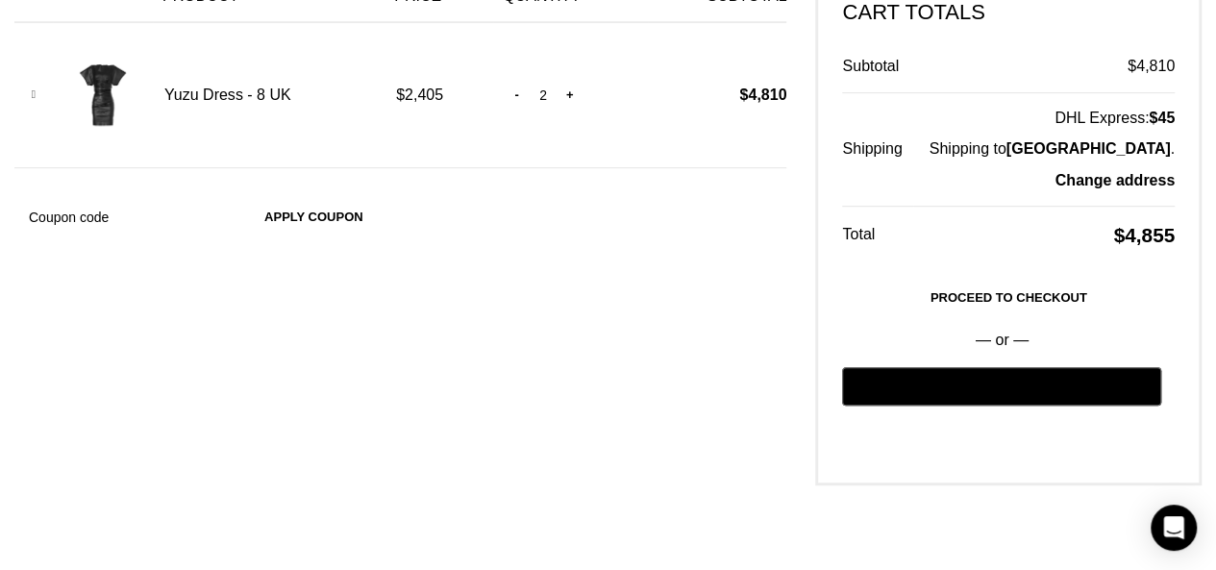
click at [967, 278] on link "Proceed to checkout" at bounding box center [1008, 298] width 333 height 40
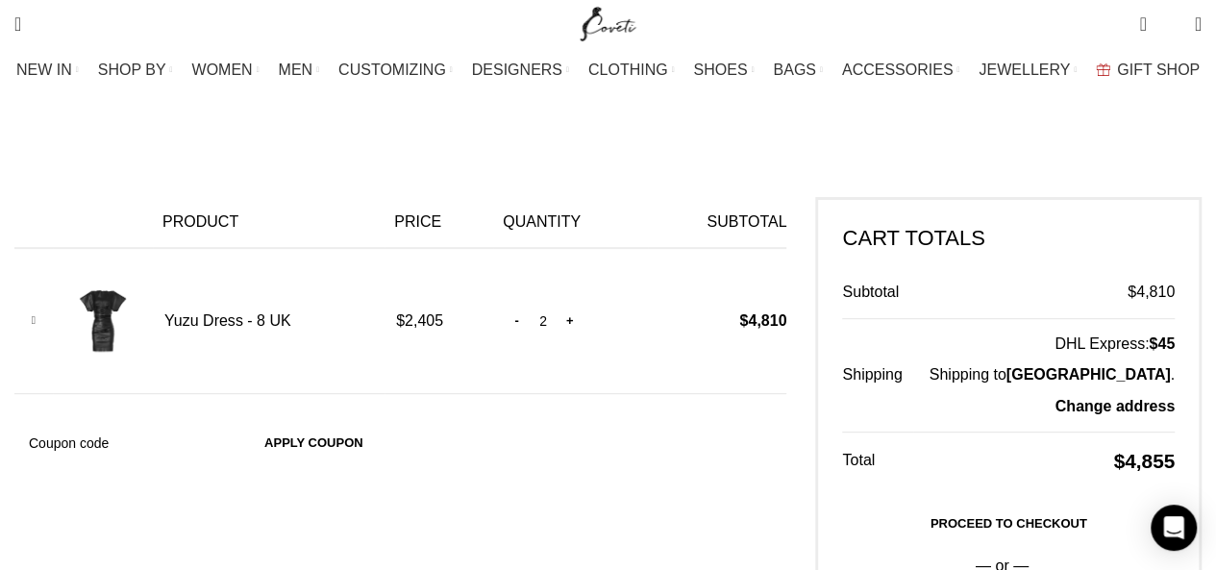
scroll to position [286, 0]
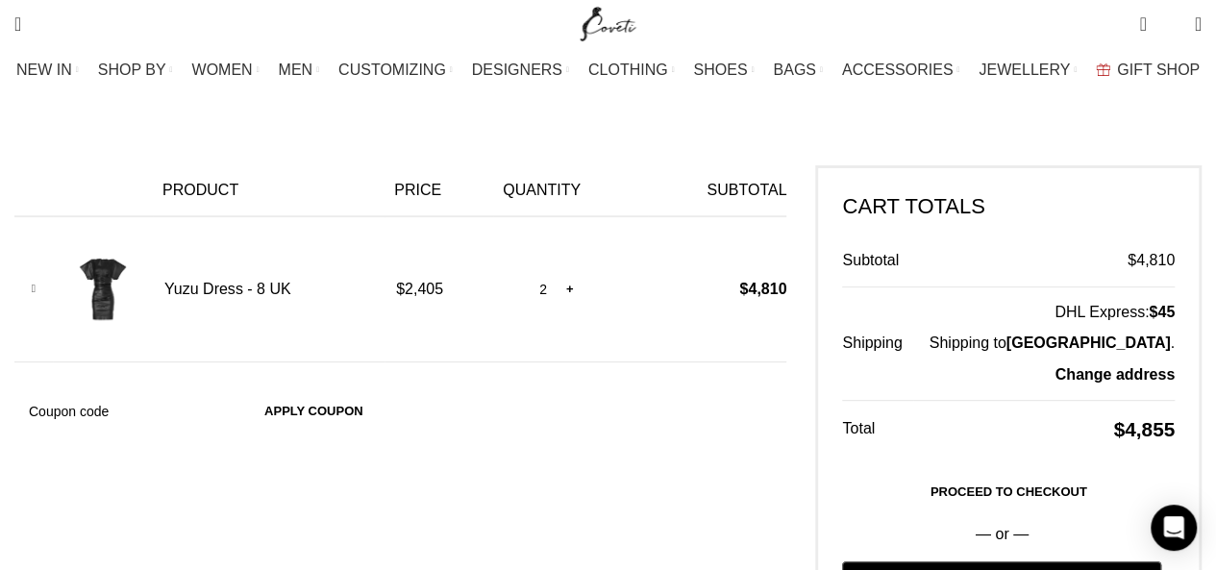
click at [515, 269] on input "-" at bounding box center [517, 289] width 24 height 40
type input "0"
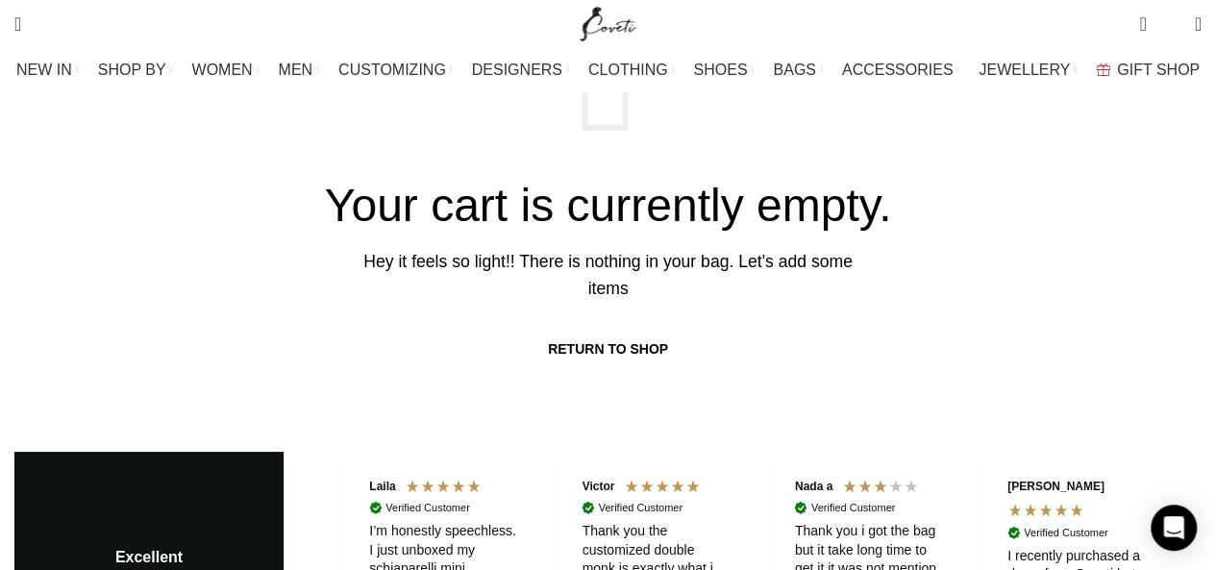
scroll to position [0, 202]
click at [618, 326] on link "Return to shop" at bounding box center [608, 349] width 174 height 46
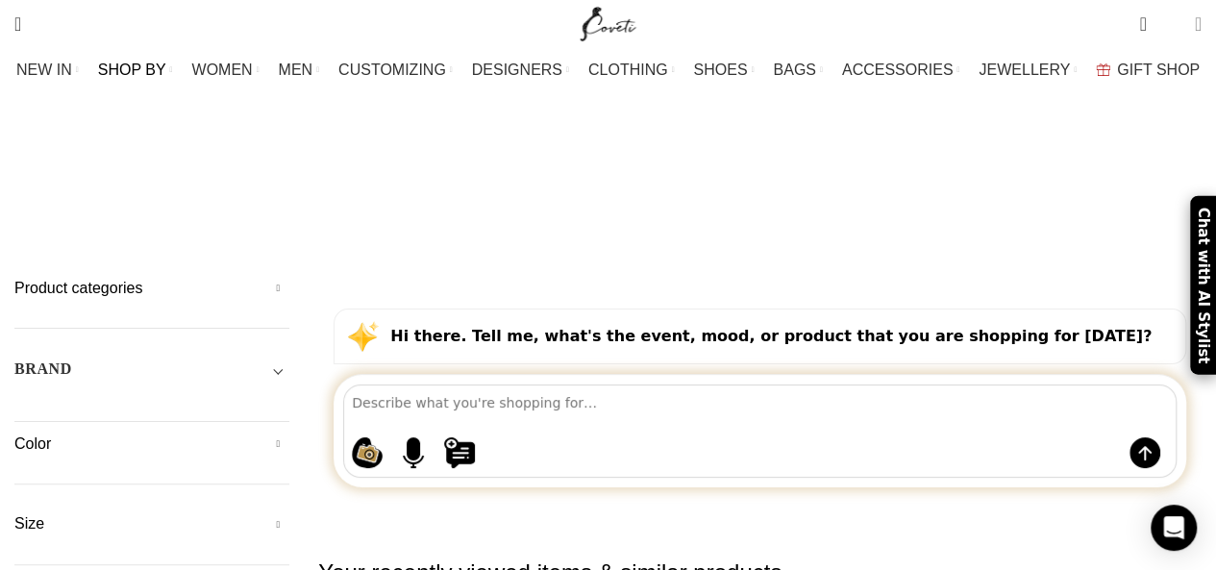
click at [1195, 29] on span at bounding box center [1198, 23] width 7 height 19
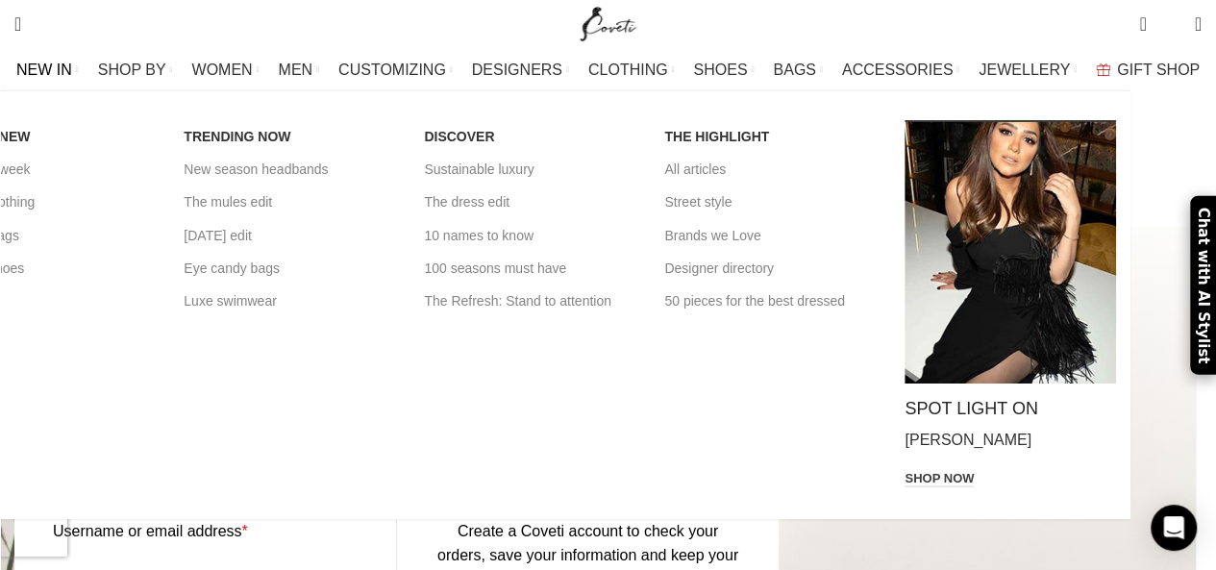
click at [72, 64] on span "NEW IN" at bounding box center [44, 70] width 56 height 18
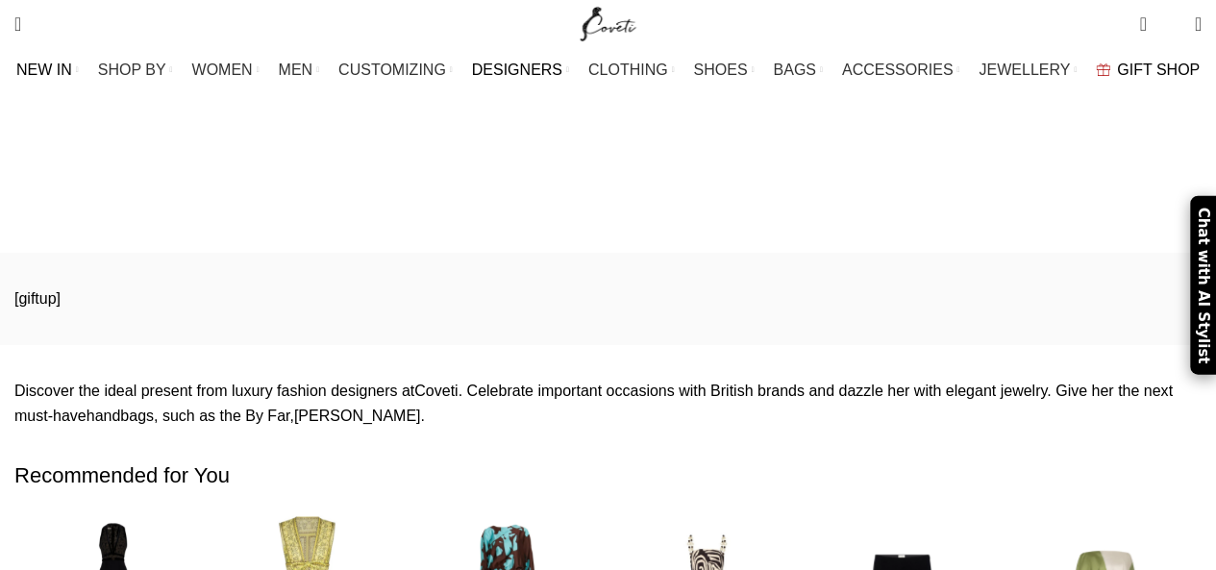
click at [521, 69] on span "DESIGNERS" at bounding box center [517, 70] width 90 height 18
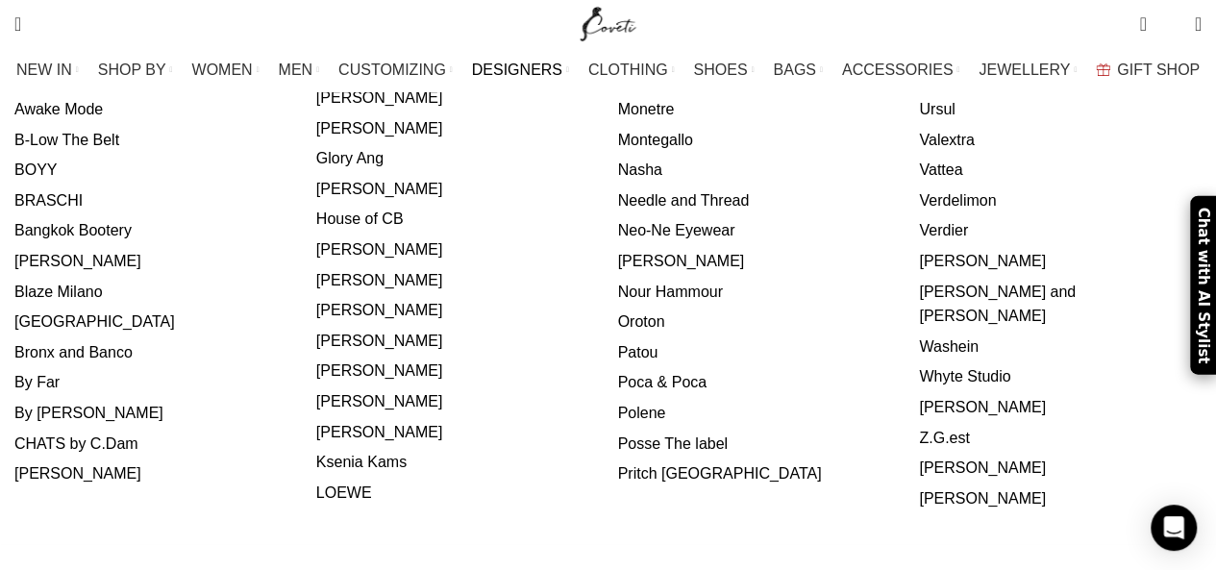
scroll to position [1057, 0]
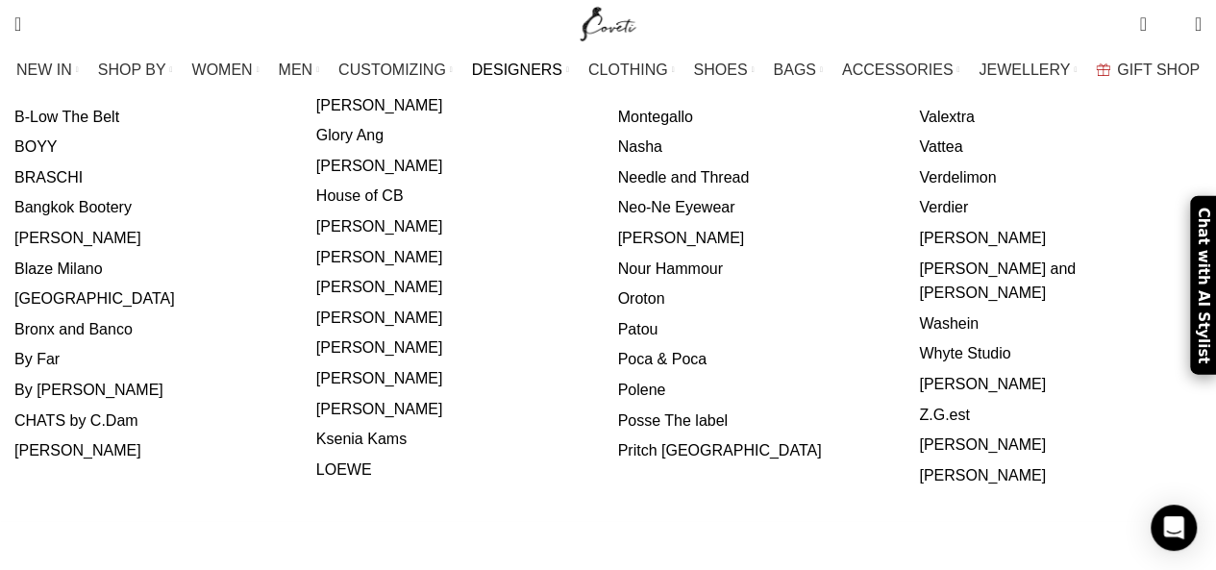
click at [919, 467] on link "Zuhair Murad" at bounding box center [982, 475] width 127 height 16
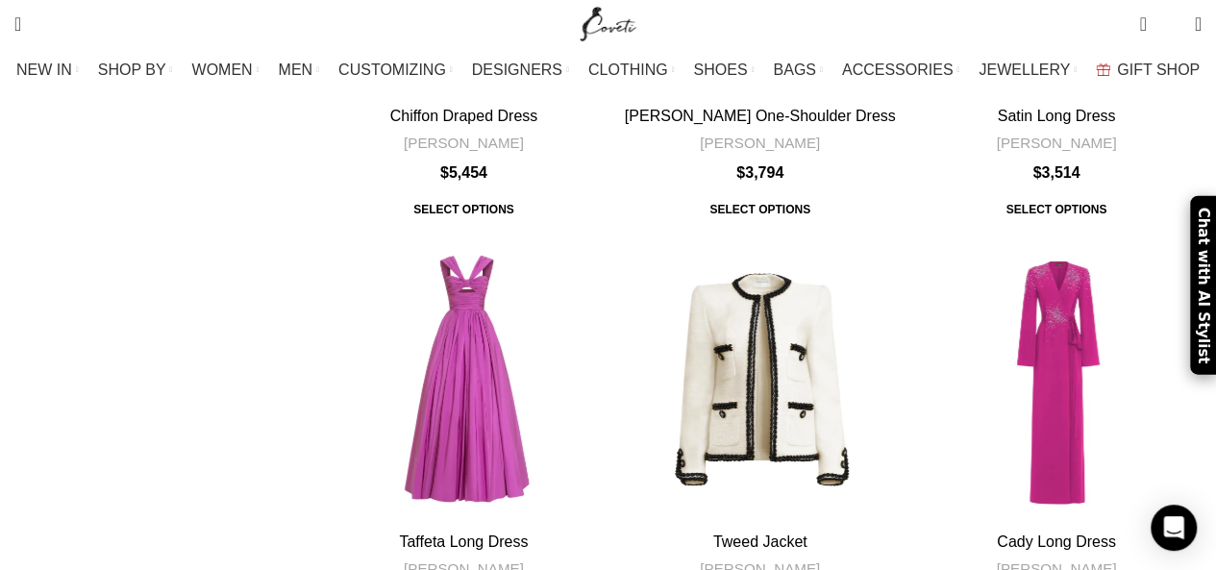
scroll to position [7063, 0]
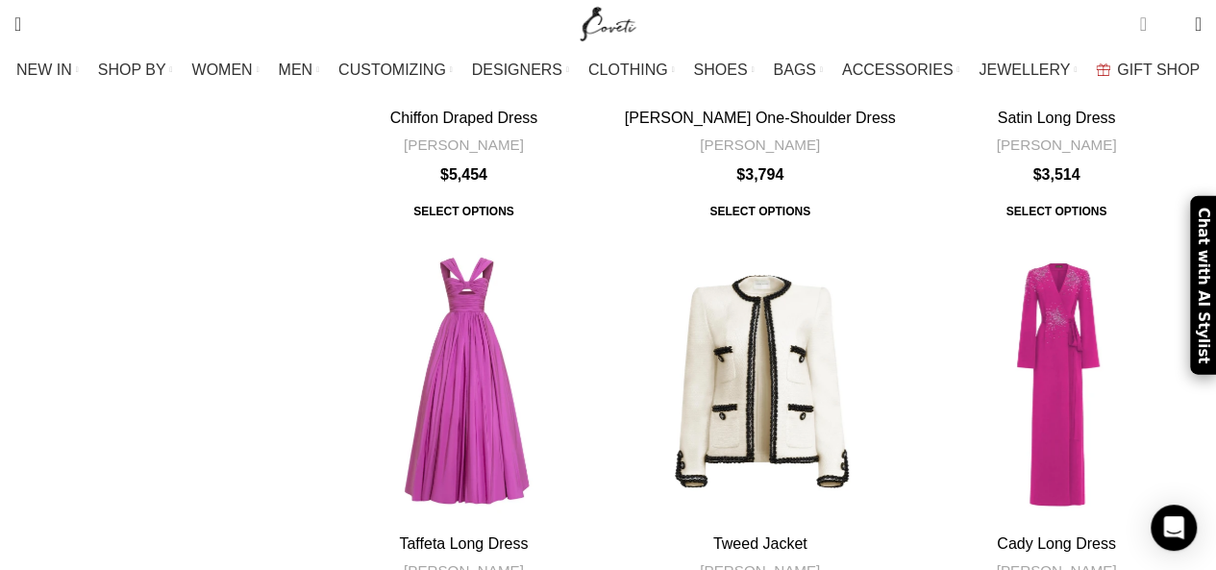
click at [1139, 22] on span "0 items" at bounding box center [1142, 23] width 7 height 19
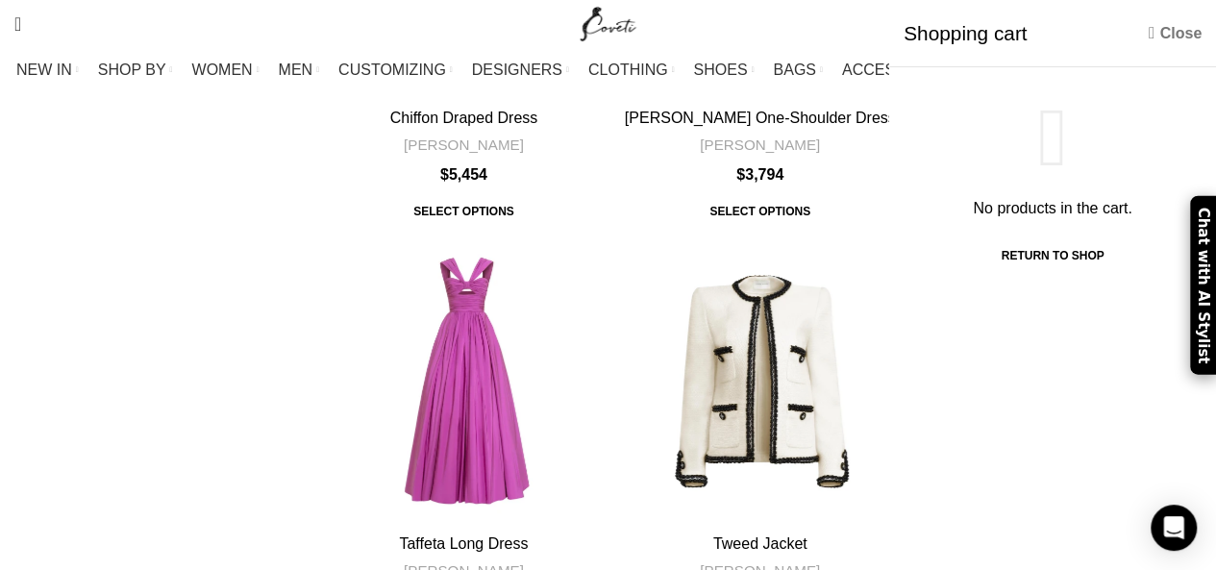
click at [1171, 28] on link "Close" at bounding box center [1175, 33] width 53 height 24
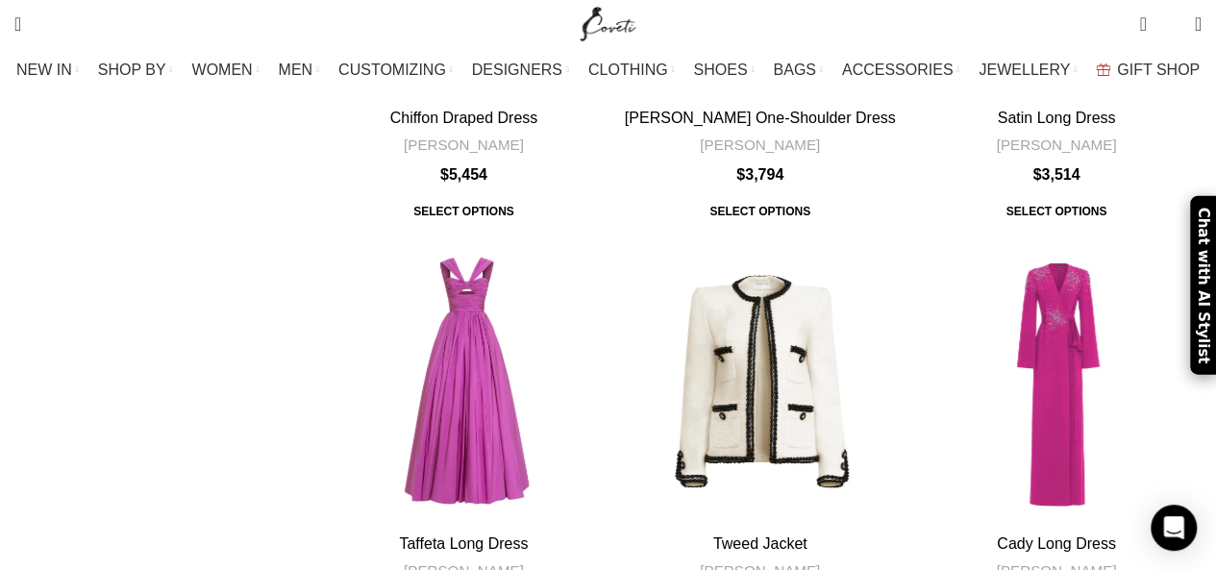
click at [1171, 24] on span "0" at bounding box center [1171, 24] width 0 height 0
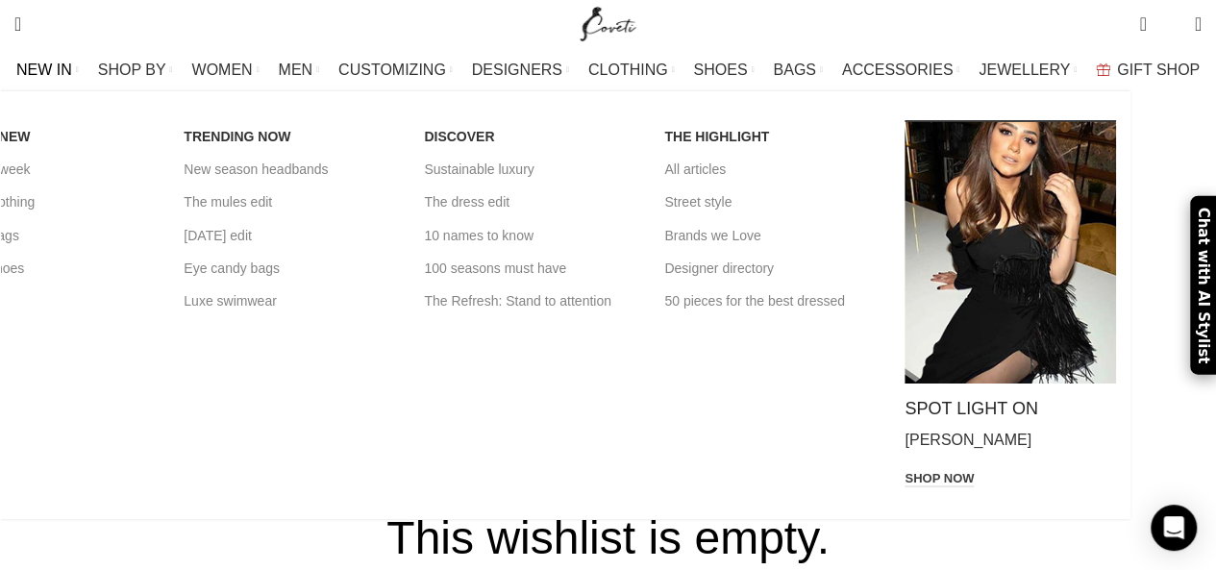
click at [72, 65] on span "NEW IN" at bounding box center [44, 70] width 56 height 18
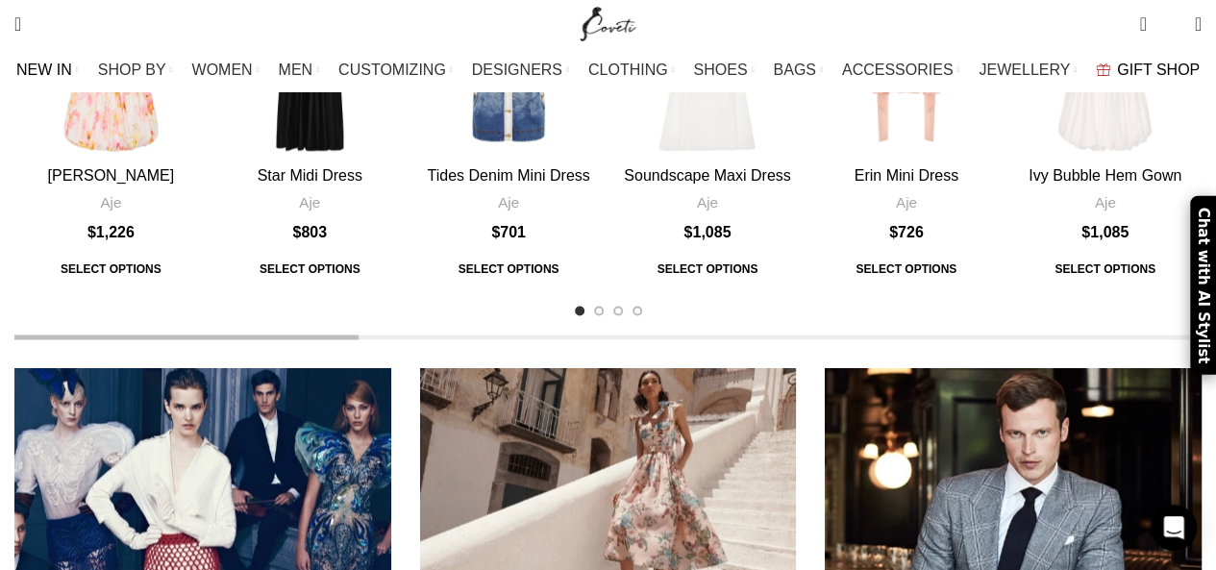
scroll to position [1346, 0]
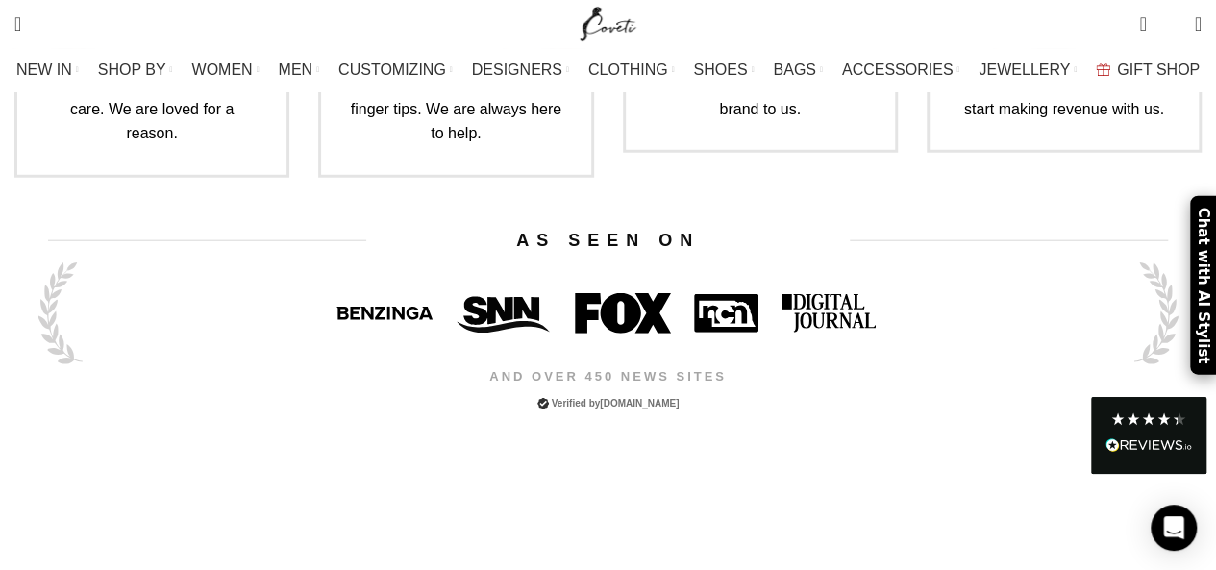
scroll to position [6551, 0]
